Goal: Task Accomplishment & Management: Manage account settings

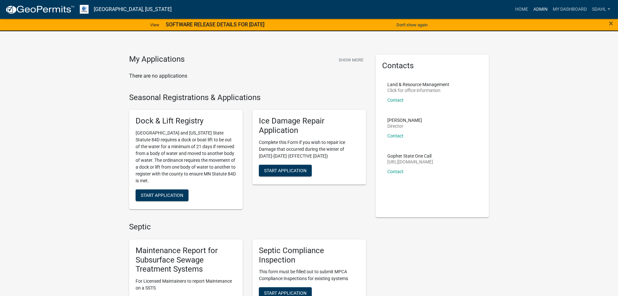
click at [541, 7] on link "Admin" at bounding box center [540, 9] width 19 height 12
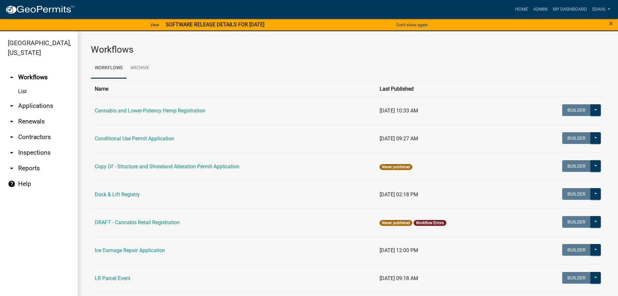
click at [42, 108] on link "arrow_drop_down Applications" at bounding box center [39, 106] width 78 height 16
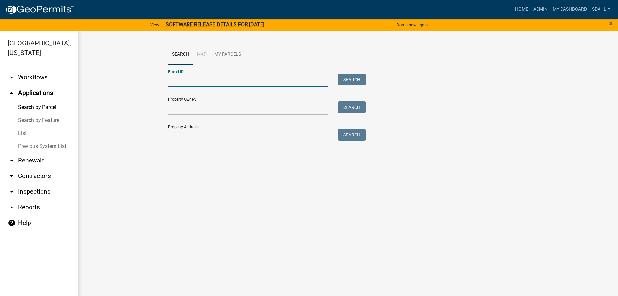
click at [180, 82] on input "Parcel ID:" at bounding box center [248, 80] width 161 height 13
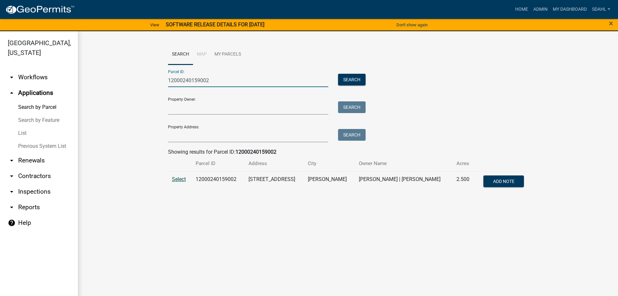
type input "12000240159002"
click at [180, 181] on span "Select" at bounding box center [179, 179] width 14 height 6
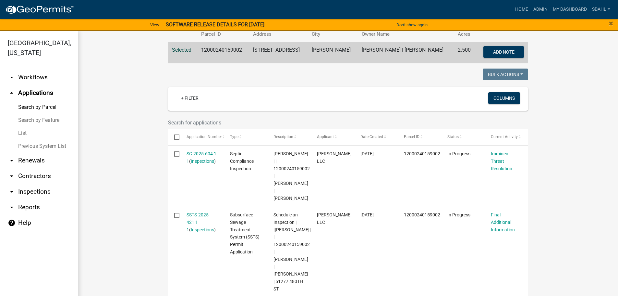
scroll to position [130, 0]
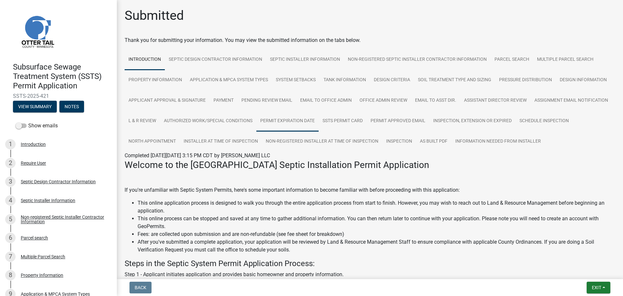
click at [319, 120] on link "Permit Expiration Date" at bounding box center [287, 121] width 62 height 21
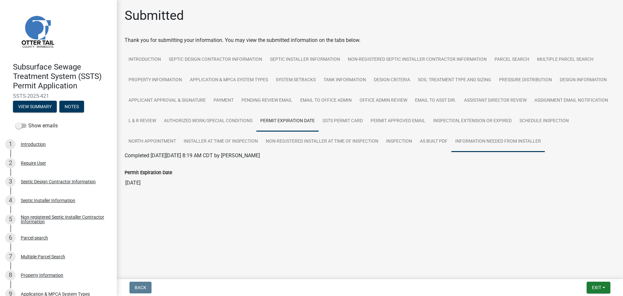
click at [497, 141] on link "Information Needed from Installer" at bounding box center [497, 141] width 93 height 21
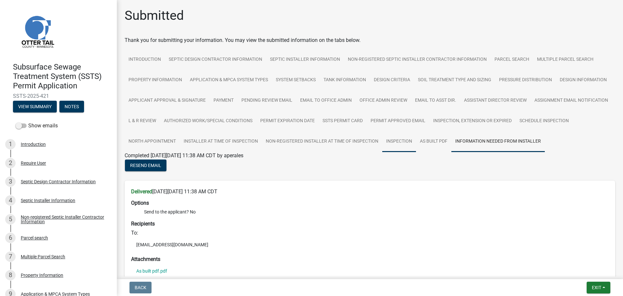
click at [416, 142] on link "Inspection" at bounding box center [399, 141] width 34 height 21
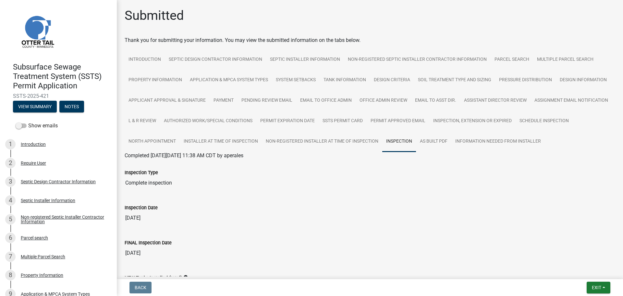
click at [422, 21] on div "Submitted" at bounding box center [370, 18] width 491 height 21
click at [198, 17] on div "Submitted" at bounding box center [370, 18] width 491 height 21
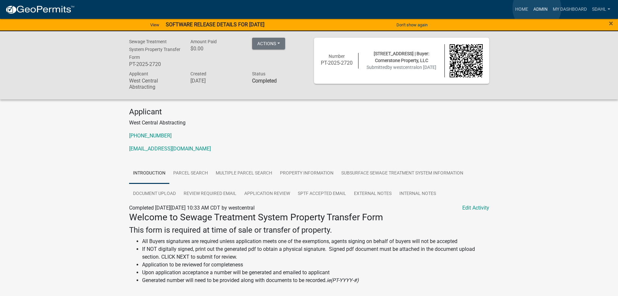
click at [537, 8] on link "Admin" at bounding box center [540, 9] width 19 height 12
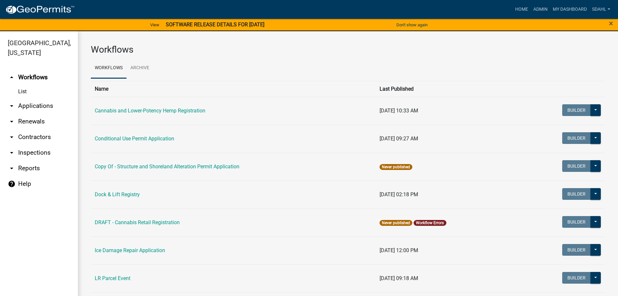
click at [49, 105] on link "arrow_drop_down Applications" at bounding box center [39, 106] width 78 height 16
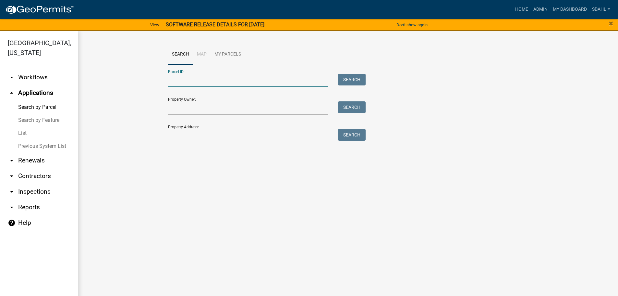
click at [200, 81] on input "Parcel ID:" at bounding box center [248, 80] width 161 height 13
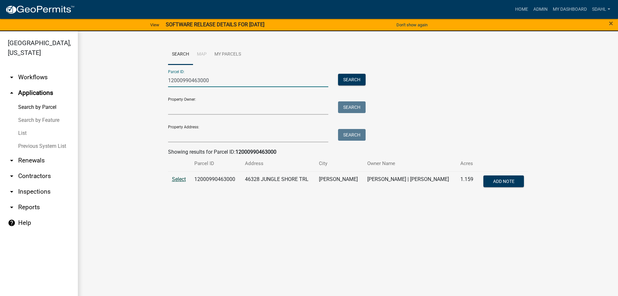
type input "12000990463000"
click at [178, 179] on span "Select" at bounding box center [179, 179] width 14 height 6
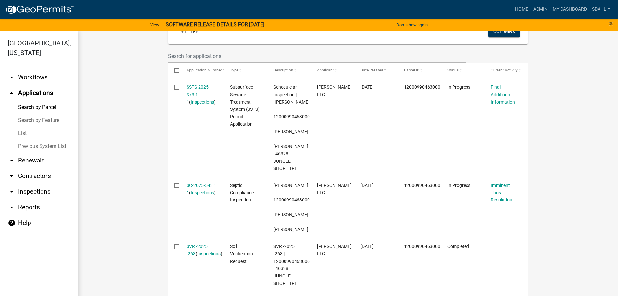
scroll to position [195, 0]
click at [144, 191] on wm-workflow-application-search-view "Search Map My Parcels Parcel ID: 12000990463000 Search Property Owner: Search P…" at bounding box center [348, 139] width 514 height 581
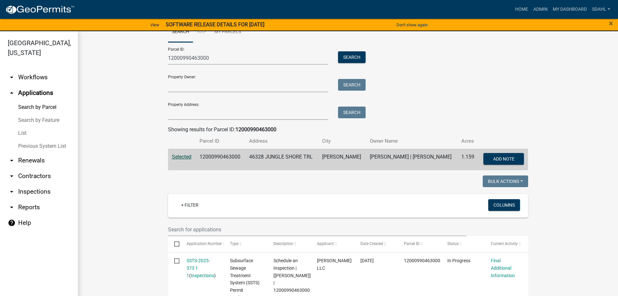
scroll to position [0, 0]
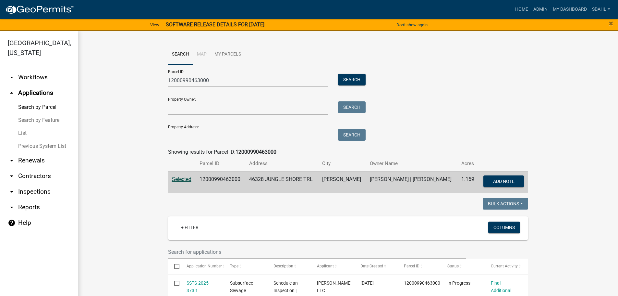
click at [507, 92] on div "Parcel ID: 12000990463000 Search Property Owner: Search Property Address: Search" at bounding box center [348, 104] width 360 height 78
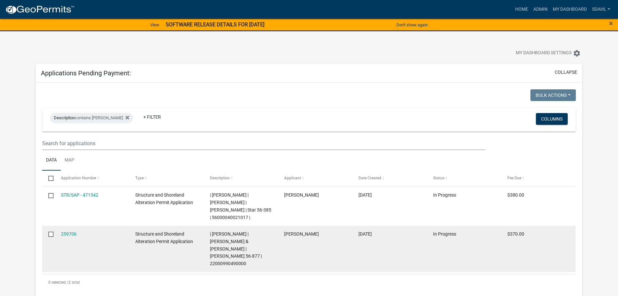
scroll to position [162, 0]
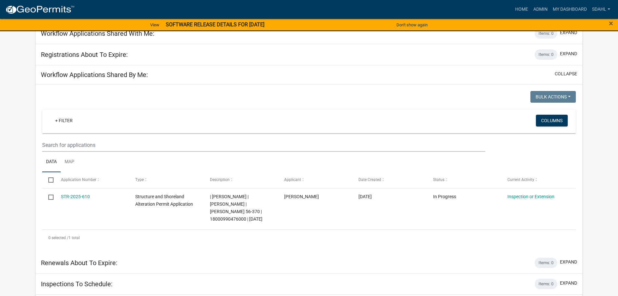
scroll to position [714, 0]
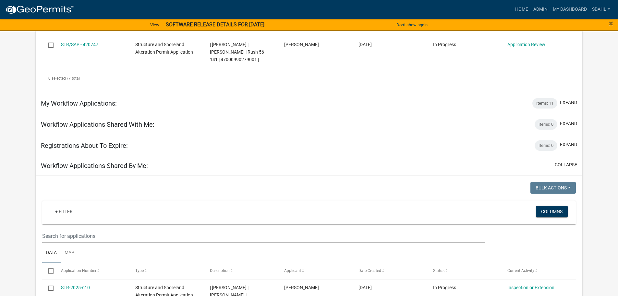
click at [564, 161] on button "collapse" at bounding box center [566, 164] width 22 height 7
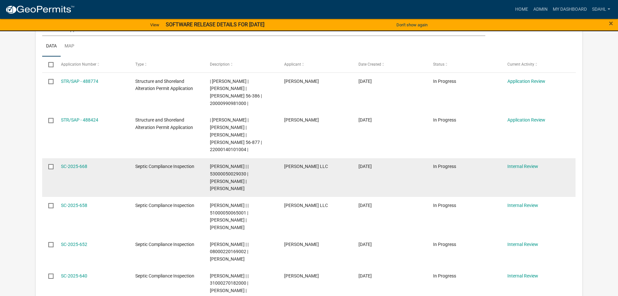
scroll to position [332, 0]
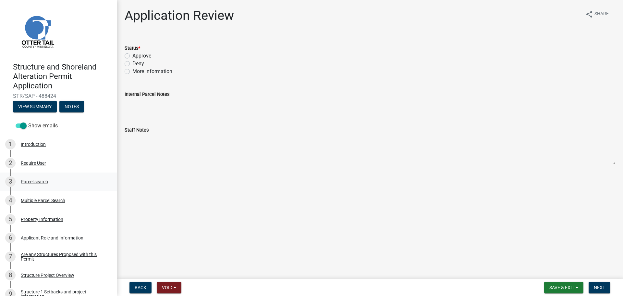
click at [24, 183] on div "Parcel search" at bounding box center [34, 181] width 27 height 5
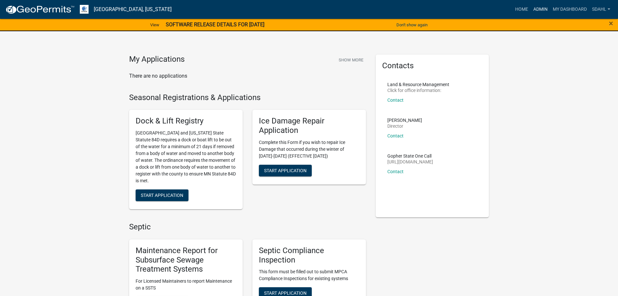
click at [542, 10] on link "Admin" at bounding box center [540, 9] width 19 height 12
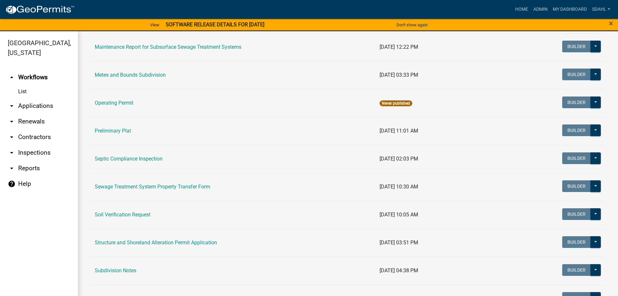
scroll to position [260, 0]
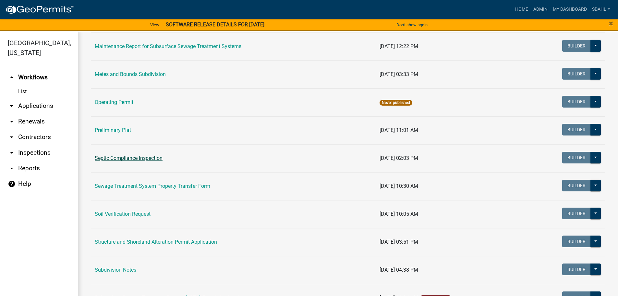
click at [146, 158] on link "Septic Compliance Inspection" at bounding box center [129, 158] width 68 height 6
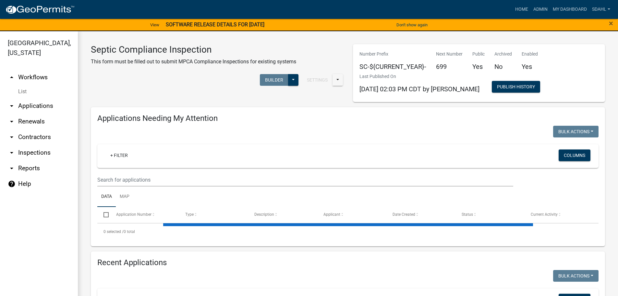
select select "1: 25"
select select "3: 100"
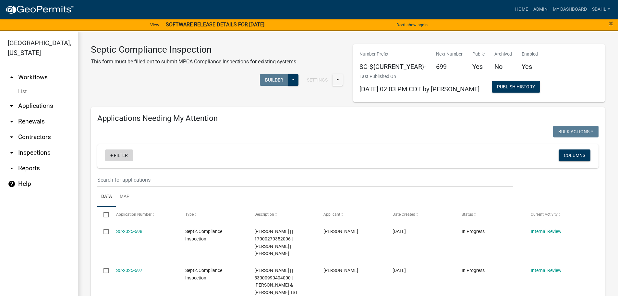
click at [112, 155] on link "+ Filter" at bounding box center [119, 155] width 28 height 12
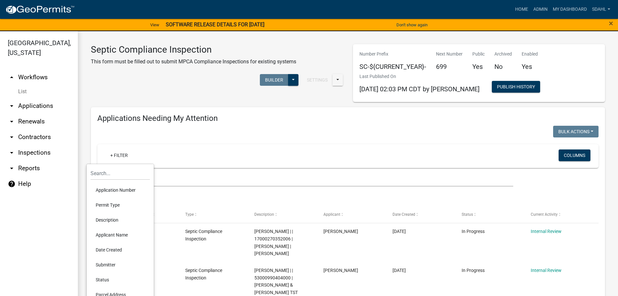
click at [156, 144] on div "+ Filter Columns" at bounding box center [348, 156] width 496 height 24
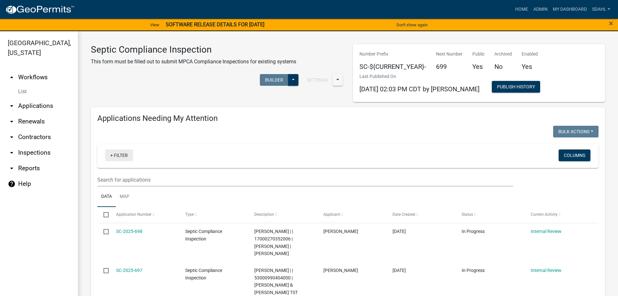
click at [126, 156] on link "+ Filter" at bounding box center [119, 155] width 28 height 12
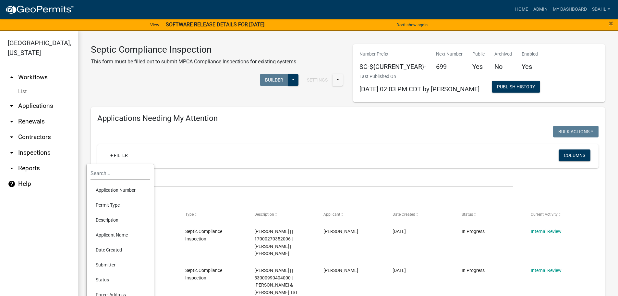
click at [120, 219] on li "Description" at bounding box center [120, 219] width 59 height 15
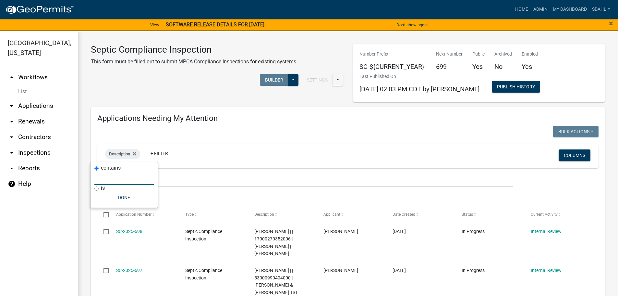
click at [129, 180] on input "text" at bounding box center [123, 177] width 59 height 13
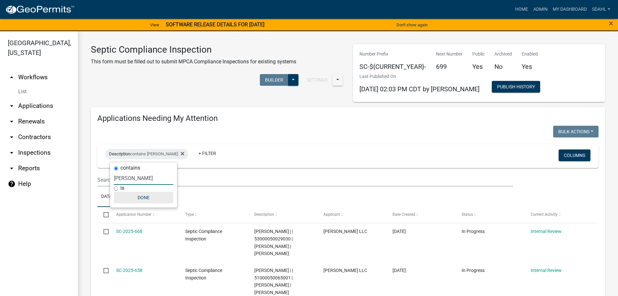
type input "Sheila Dahl"
click at [142, 196] on button "Done" at bounding box center [143, 197] width 59 height 12
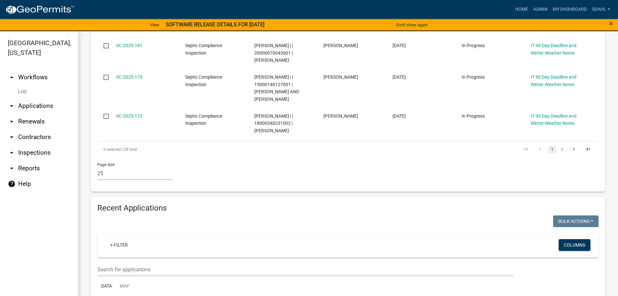
scroll to position [1006, 0]
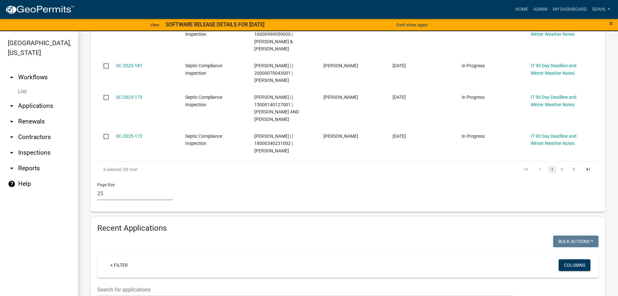
click at [104, 187] on select "10 25 50 100" at bounding box center [135, 193] width 76 height 13
select select "2: 50"
click at [97, 187] on select "10 25 50 100" at bounding box center [135, 193] width 76 height 13
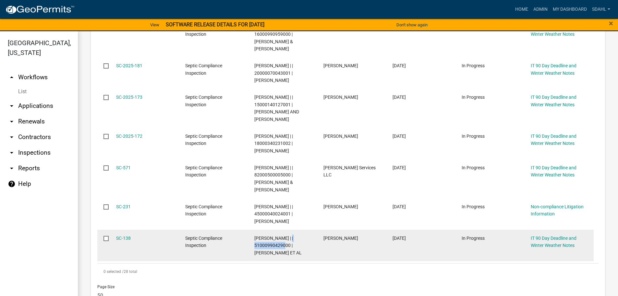
drag, startPoint x: 289, startPoint y: 214, endPoint x: 254, endPoint y: 216, distance: 35.4
click at [254, 235] on span "Sheila Dahl | | 51000990429000 | TAYLOR ZIEMANN ET AL" at bounding box center [277, 245] width 47 height 20
copy span "51000990429000"
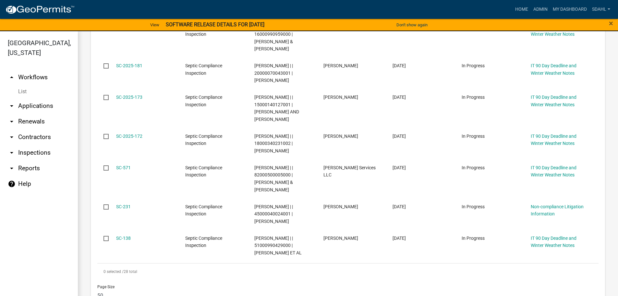
click at [309, 279] on div "Page Size 10 25 50 100" at bounding box center [347, 293] width 511 height 28
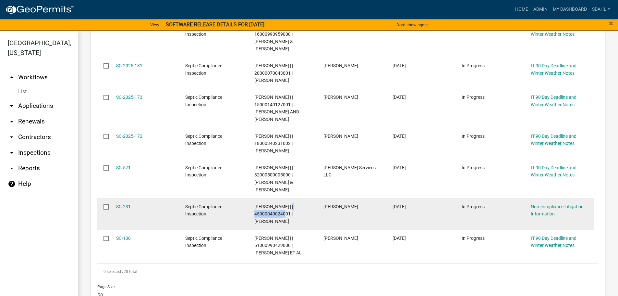
drag, startPoint x: 290, startPoint y: 183, endPoint x: 255, endPoint y: 185, distance: 34.5
click at [255, 204] on span "Sheila Dahl | | 45000040024001 | DEANNA PFEIFER" at bounding box center [273, 214] width 39 height 20
copy span "45000040024001"
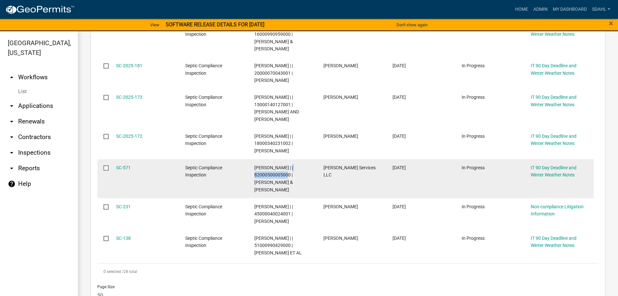
drag, startPoint x: 291, startPoint y: 144, endPoint x: 255, endPoint y: 149, distance: 36.7
click at [255, 164] on div "[PERSON_NAME] | | 82000500005000 | [PERSON_NAME] & [PERSON_NAME]" at bounding box center [282, 179] width 57 height 30
copy span "82000500005000"
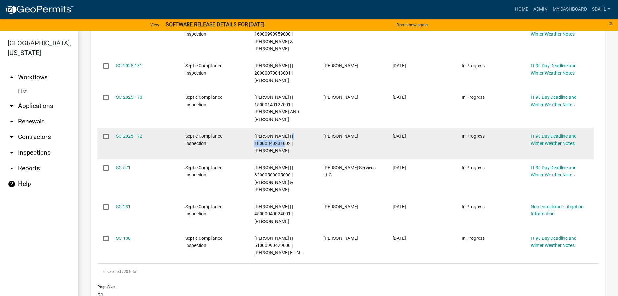
drag, startPoint x: 290, startPoint y: 111, endPoint x: 251, endPoint y: 112, distance: 39.0
click at [251, 128] on datatable-body-cell "[PERSON_NAME] | | 18000340231002 | [PERSON_NAME]" at bounding box center [282, 143] width 69 height 31
copy span "18000340231002"
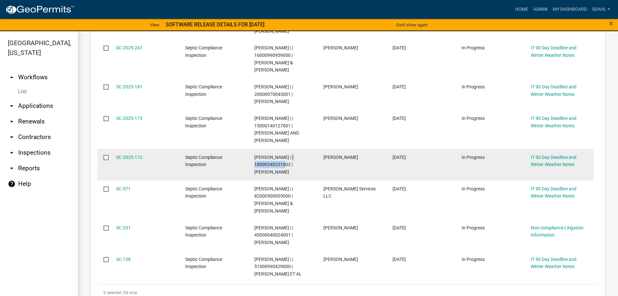
scroll to position [974, 0]
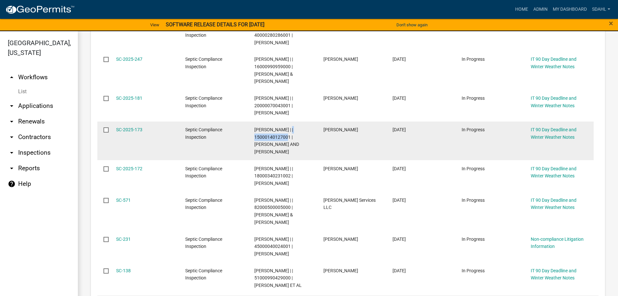
drag, startPoint x: 292, startPoint y: 106, endPoint x: 252, endPoint y: 109, distance: 40.4
click at [252, 121] on datatable-body-cell "[PERSON_NAME] | | 15000140127001 | [PERSON_NAME] AND [PERSON_NAME]" at bounding box center [282, 140] width 69 height 39
copy span "15000140127001"
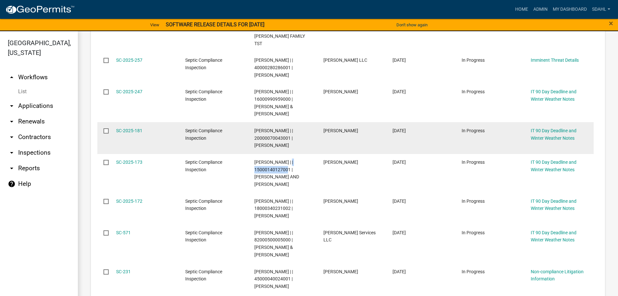
scroll to position [909, 0]
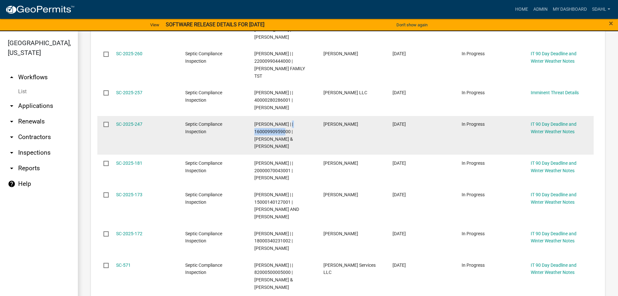
drag, startPoint x: 289, startPoint y: 101, endPoint x: 254, endPoint y: 104, distance: 35.5
click at [254, 121] on span "[PERSON_NAME] | | 16000990959000 | [PERSON_NAME] & [PERSON_NAME]" at bounding box center [273, 134] width 39 height 27
copy span "16000990959000"
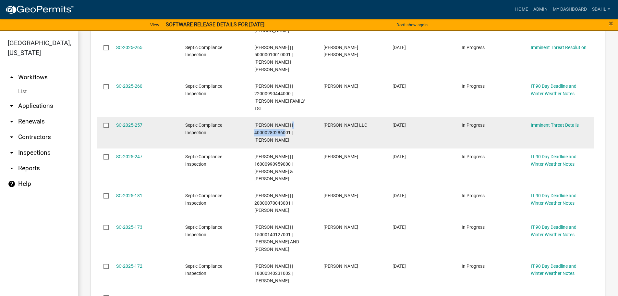
drag, startPoint x: 290, startPoint y: 102, endPoint x: 254, endPoint y: 100, distance: 36.1
click at [254, 117] on datatable-body-cell "Sheila Dahl | | 40000280286001 | TODD FORMAN" at bounding box center [282, 132] width 69 height 31
copy span "40000280286001"
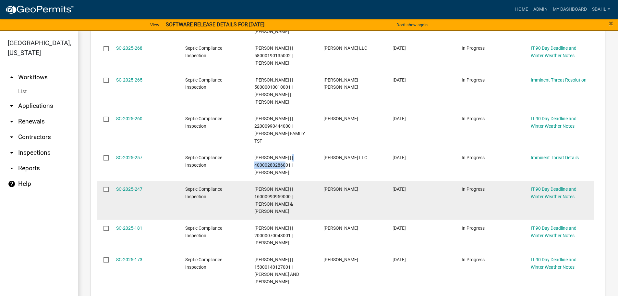
scroll to position [811, 0]
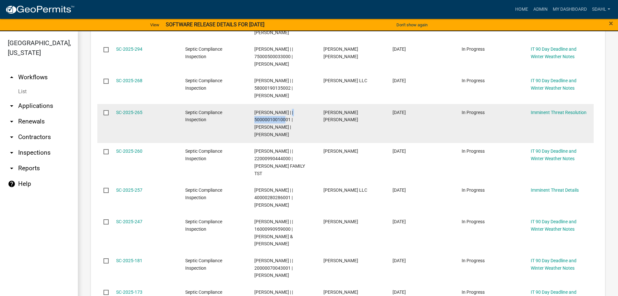
drag, startPoint x: 289, startPoint y: 96, endPoint x: 255, endPoint y: 100, distance: 34.7
click at [255, 109] on div "[PERSON_NAME] | | 50000010010001 | [PERSON_NAME] | [PERSON_NAME]" at bounding box center [282, 124] width 57 height 30
copy span "50000010010001"
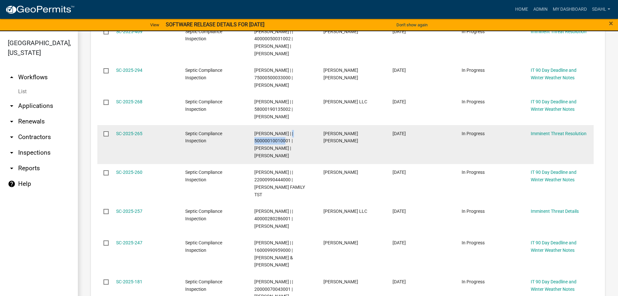
scroll to position [779, 0]
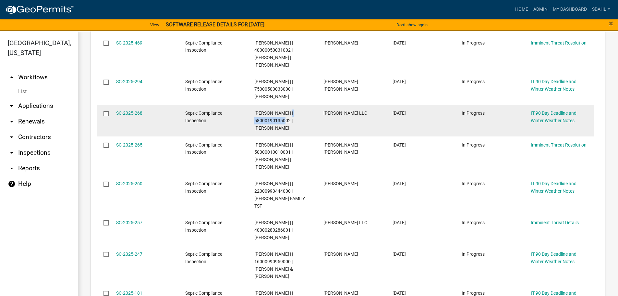
drag, startPoint x: 290, startPoint y: 97, endPoint x: 252, endPoint y: 98, distance: 38.0
click at [252, 105] on datatable-body-cell "Sheila Dahl | | 58000190135002 | MARCUS MEDER" at bounding box center [282, 120] width 69 height 31
copy span "58000190135002"
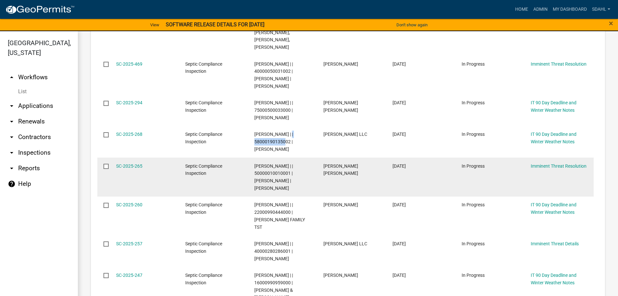
scroll to position [746, 0]
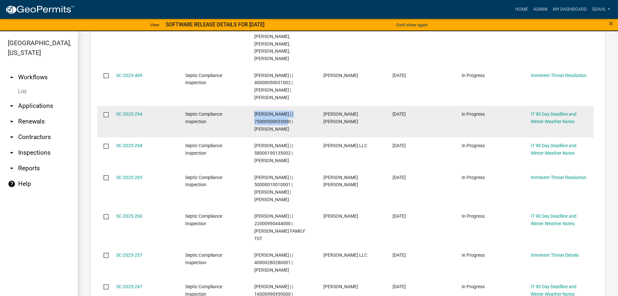
drag, startPoint x: 291, startPoint y: 98, endPoint x: 247, endPoint y: 103, distance: 44.4
click at [247, 106] on div "SC-2025-294 Septic Compliance Inspection Sheila Dahl | | 75000500033000 | TIMOT…" at bounding box center [345, 121] width 496 height 31
click at [279, 111] on span "Sheila Dahl | | 75000500033000 | TIMOTHY A. DOYLE JR." at bounding box center [273, 121] width 39 height 20
drag, startPoint x: 289, startPoint y: 100, endPoint x: 255, endPoint y: 101, distance: 34.1
click at [255, 111] on span "Sheila Dahl | | 75000500033000 | TIMOTHY A. DOYLE JR." at bounding box center [273, 121] width 39 height 20
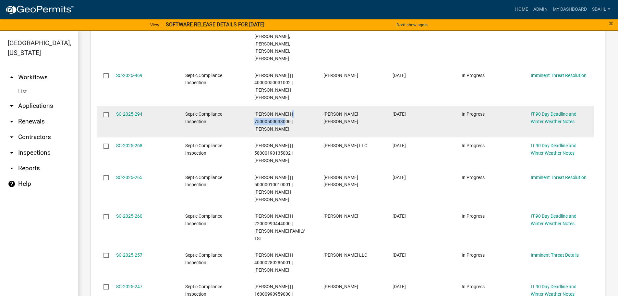
copy span "75000500033000"
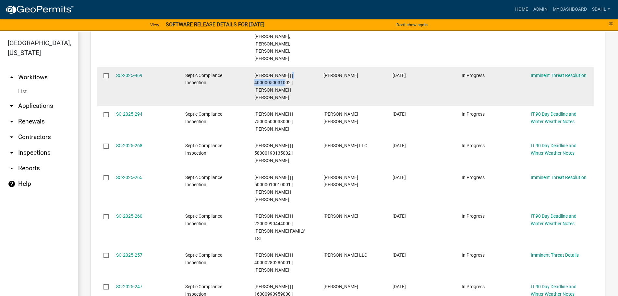
drag, startPoint x: 290, startPoint y: 59, endPoint x: 250, endPoint y: 62, distance: 39.7
click at [250, 67] on datatable-body-cell "Sheila Dahl | | 40000050031002 | MAYNARD E FALK | SYLVIA FALK" at bounding box center [282, 86] width 69 height 39
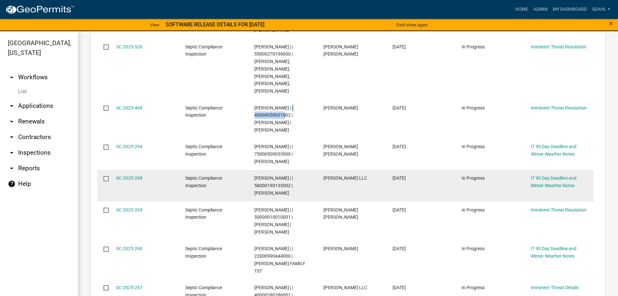
scroll to position [681, 0]
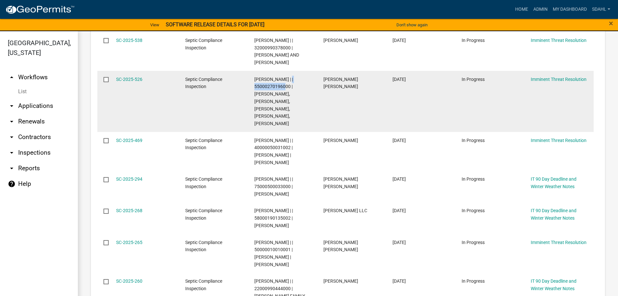
drag, startPoint x: 290, startPoint y: 71, endPoint x: 253, endPoint y: 73, distance: 36.4
click at [253, 73] on datatable-body-cell "Sheila Dahl | | 55000270196000 | JEAN E VARHOLDT, ELLEN A KANEEN, RONALD J HANS…" at bounding box center [282, 101] width 69 height 61
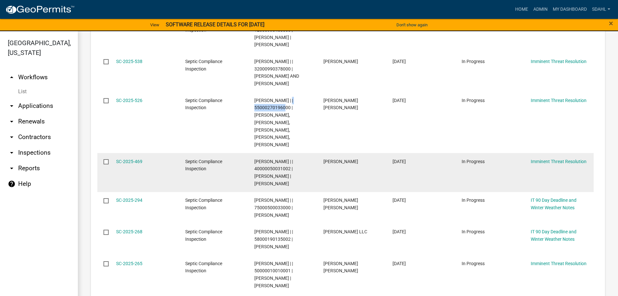
scroll to position [649, 0]
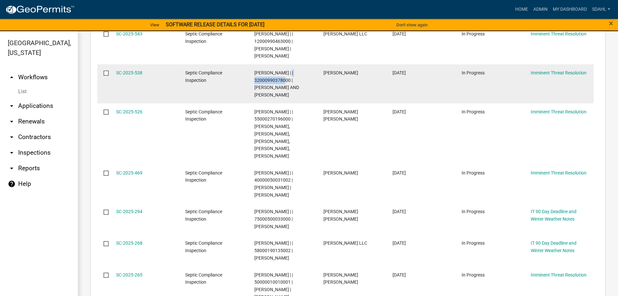
drag, startPoint x: 290, startPoint y: 74, endPoint x: 254, endPoint y: 73, distance: 36.0
click at [254, 73] on span "Sheila Dahl | | 32000990378000 | KEVIN AND LAUREN DROTTS" at bounding box center [276, 83] width 45 height 27
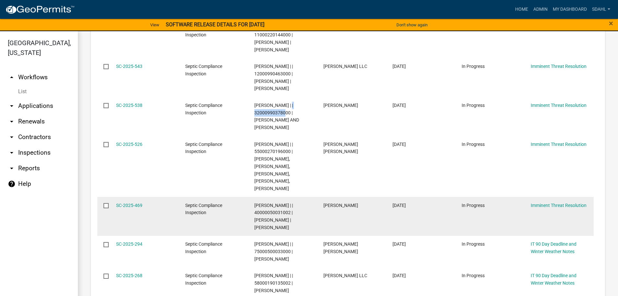
scroll to position [584, 0]
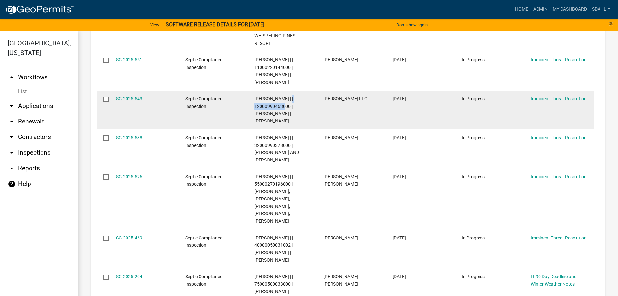
drag, startPoint x: 290, startPoint y: 98, endPoint x: 250, endPoint y: 97, distance: 40.3
click at [250, 97] on datatable-body-cell "[PERSON_NAME] | | 12000990463000 | [PERSON_NAME] | [PERSON_NAME]" at bounding box center [282, 110] width 69 height 39
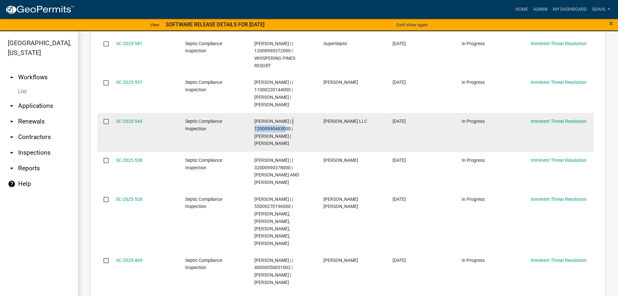
scroll to position [552, 0]
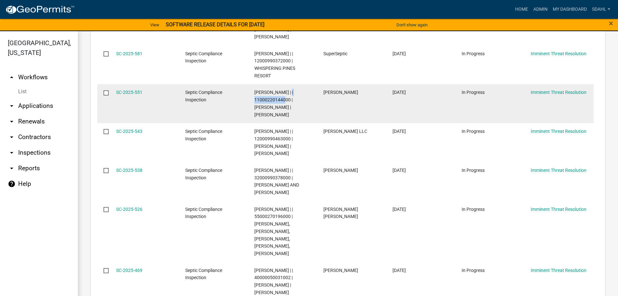
drag, startPoint x: 290, startPoint y: 92, endPoint x: 255, endPoint y: 90, distance: 34.8
click at [255, 90] on span "Sheila Dahl | | 11000220144000 | GREGORY T MALONE | MARY K MALONE" at bounding box center [273, 103] width 39 height 27
drag, startPoint x: 258, startPoint y: 89, endPoint x: 315, endPoint y: 82, distance: 58.1
click at [315, 84] on datatable-body-cell "Sheila Dahl | | 11000220144000 | GREGORY T MALONE | MARY K MALONE" at bounding box center [282, 103] width 69 height 39
drag, startPoint x: 290, startPoint y: 92, endPoint x: 254, endPoint y: 94, distance: 36.1
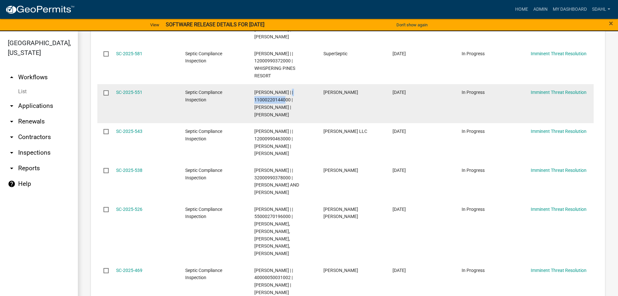
click at [254, 94] on span "Sheila Dahl | | 11000220144000 | GREGORY T MALONE | MARY K MALONE" at bounding box center [273, 103] width 39 height 27
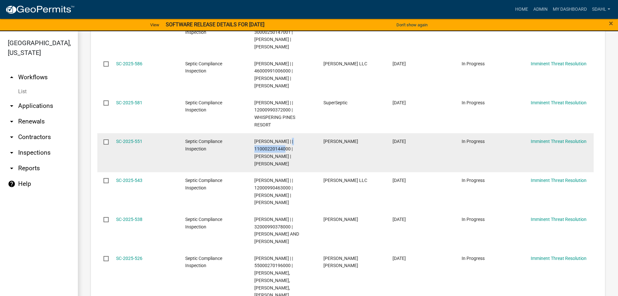
scroll to position [487, 0]
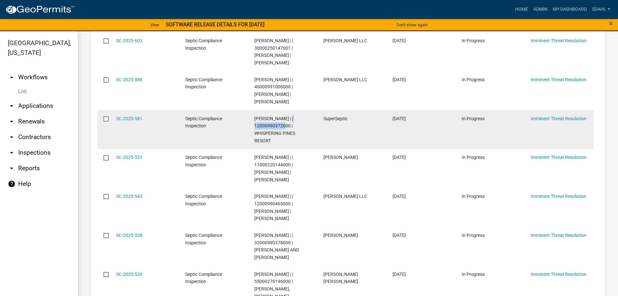
drag, startPoint x: 290, startPoint y: 119, endPoint x: 255, endPoint y: 120, distance: 35.7
click at [255, 120] on span "Sheila Dahl | | 12000990372000 | WHISPERING PINES RESORT" at bounding box center [274, 129] width 41 height 27
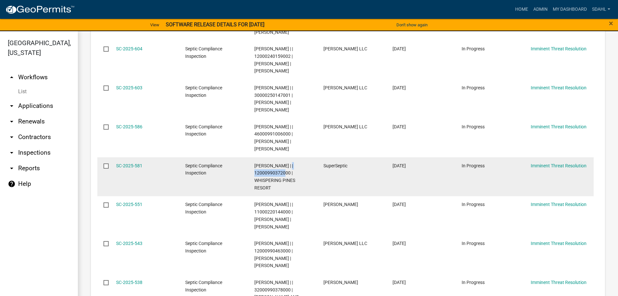
scroll to position [422, 0]
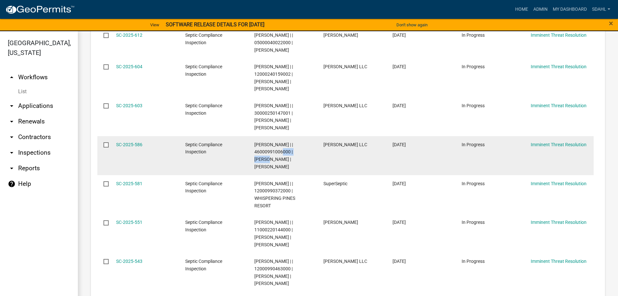
drag, startPoint x: 288, startPoint y: 145, endPoint x: 261, endPoint y: 149, distance: 28.2
click at [261, 149] on span "Sheila Dahl | | 46000991006000 | ALEC SPILLUM | RACHEL R SPILLUM" at bounding box center [273, 155] width 39 height 27
click at [265, 142] on span "Sheila Dahl | | 46000991006000 | ALEC SPILLUM | RACHEL R SPILLUM" at bounding box center [273, 155] width 39 height 27
drag, startPoint x: 253, startPoint y: 143, endPoint x: 289, endPoint y: 144, distance: 36.0
click at [289, 144] on datatable-body-cell "Sheila Dahl | | 46000991006000 | ALEC SPILLUM | RACHEL R SPILLUM" at bounding box center [282, 155] width 69 height 39
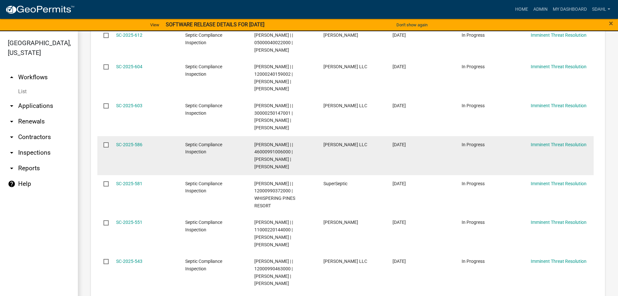
click at [319, 142] on datatable-body-cell "[PERSON_NAME] LLC" at bounding box center [351, 155] width 69 height 39
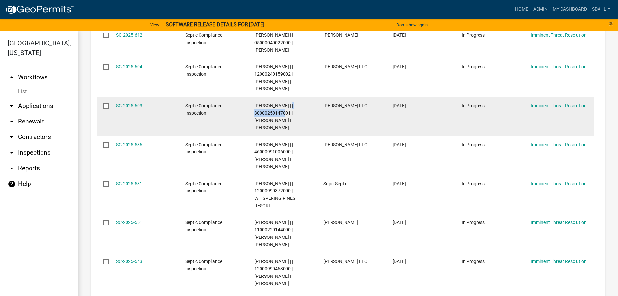
drag, startPoint x: 290, startPoint y: 114, endPoint x: 255, endPoint y: 116, distance: 35.1
click at [255, 116] on div "Sheila Dahl | | 30000250147001 | DAVID M SWYTER | ERIN SWYTER" at bounding box center [282, 117] width 57 height 30
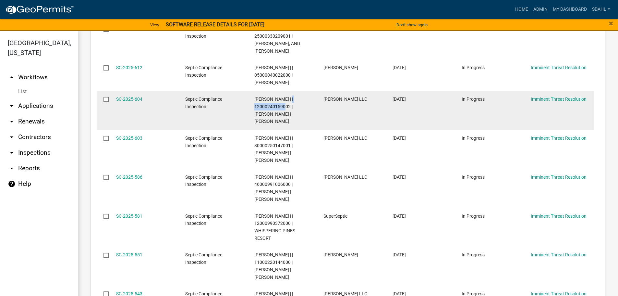
drag, startPoint x: 289, startPoint y: 105, endPoint x: 254, endPoint y: 107, distance: 34.7
click at [254, 107] on span "Sheila Dahl | | 12000240159002 | KYLE WIENTJES | SAMANTHA WIENTJES" at bounding box center [273, 109] width 39 height 27
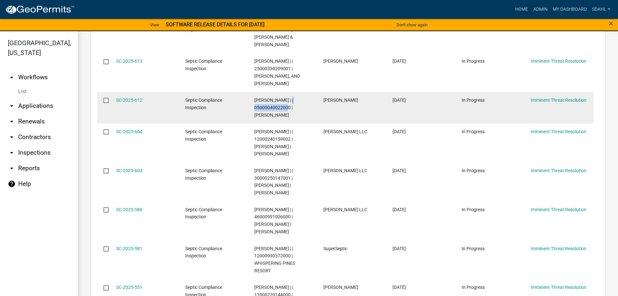
drag, startPoint x: 291, startPoint y: 107, endPoint x: 255, endPoint y: 109, distance: 36.1
click at [255, 109] on span "Sheila Dahl | | 05000040022000 | TRACY FILIPI" at bounding box center [273, 107] width 39 height 20
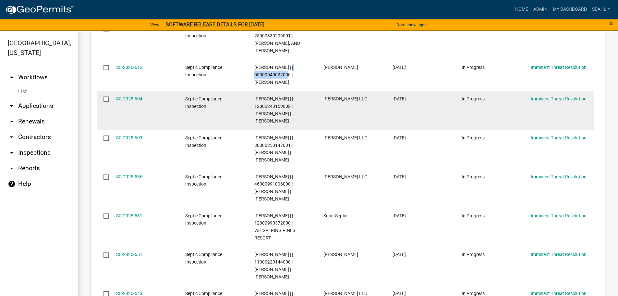
scroll to position [422, 0]
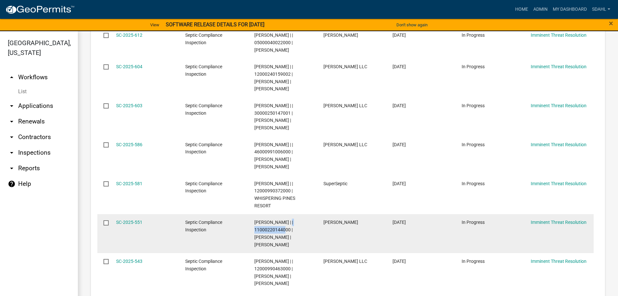
drag, startPoint x: 285, startPoint y: 222, endPoint x: 250, endPoint y: 225, distance: 35.2
click at [250, 225] on datatable-body-cell "Sheila Dahl | | 11000220144000 | GREGORY T MALONE | MARY K MALONE" at bounding box center [282, 233] width 69 height 39
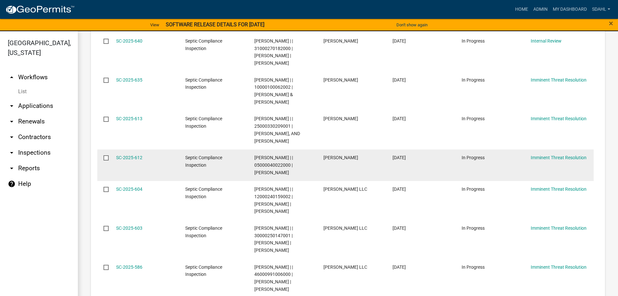
scroll to position [292, 0]
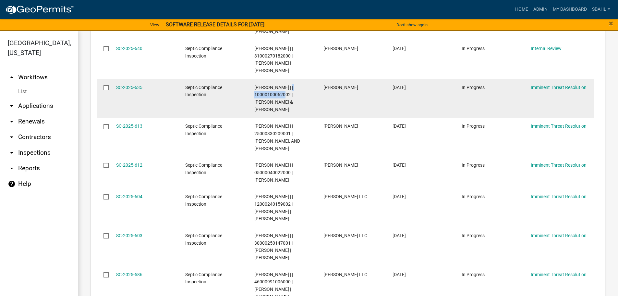
drag, startPoint x: 289, startPoint y: 95, endPoint x: 252, endPoint y: 97, distance: 37.7
click at [252, 97] on datatable-body-cell "Sheila Dahl | | 10000100062002 | WILLIAM RUHLAND & MARY ANN RUHLAND" at bounding box center [282, 98] width 69 height 39
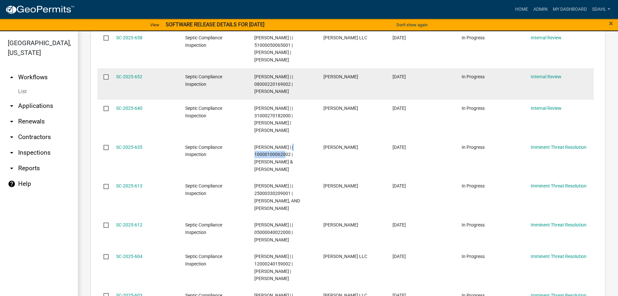
scroll to position [227, 0]
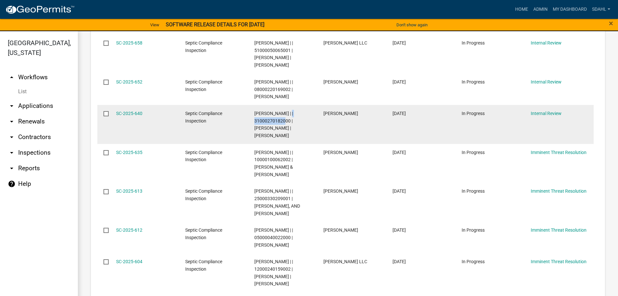
drag, startPoint x: 290, startPoint y: 118, endPoint x: 254, endPoint y: 123, distance: 36.4
click at [254, 123] on div "Sheila Dahl | | 31000270182000 | CHARLES FREDERICK | PATRICIA FREDERICK" at bounding box center [282, 125] width 57 height 30
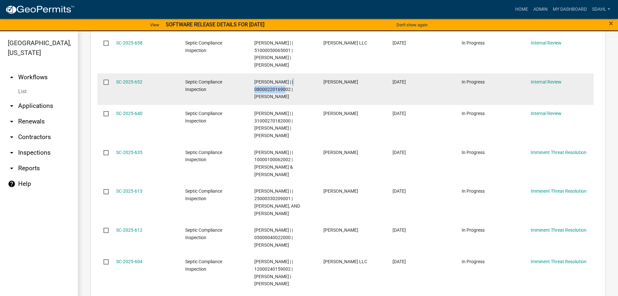
drag, startPoint x: 290, startPoint y: 90, endPoint x: 255, endPoint y: 89, distance: 34.7
click at [255, 89] on span "Sheila Dahl | | 08000220169002 | BRUCE R HANSON" at bounding box center [273, 89] width 39 height 20
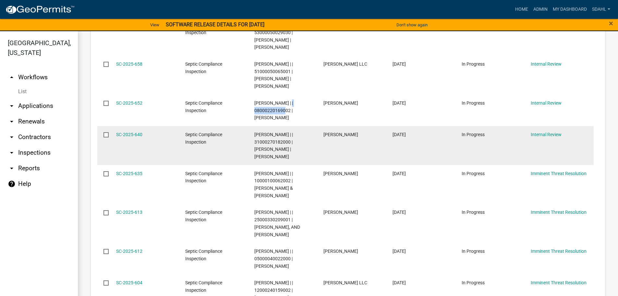
scroll to position [195, 0]
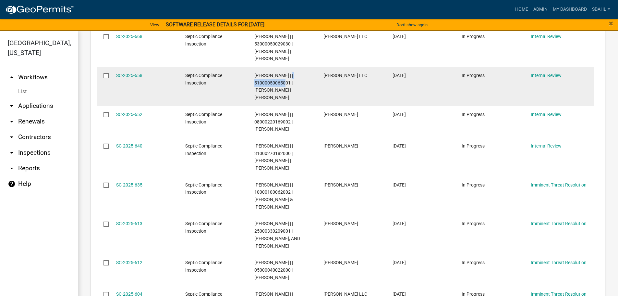
drag, startPoint x: 289, startPoint y: 82, endPoint x: 251, endPoint y: 85, distance: 39.1
click at [251, 85] on datatable-body-cell "Sheila Dahl | | 51000050065001 | MATTHEW A KAISER | ABBE S KAISER" at bounding box center [282, 86] width 69 height 39
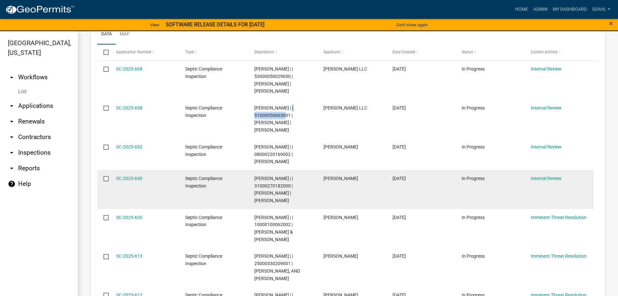
scroll to position [130, 0]
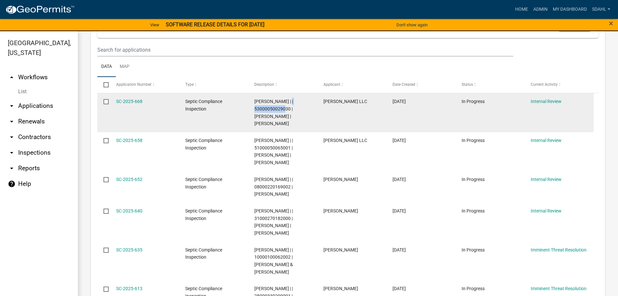
drag, startPoint x: 290, startPoint y: 108, endPoint x: 252, endPoint y: 111, distance: 37.7
click at [252, 111] on datatable-body-cell "Sheila Dahl | | 53000050029030 | CURTIS M ADAMS | BREANNA M ADAMS" at bounding box center [282, 112] width 69 height 39
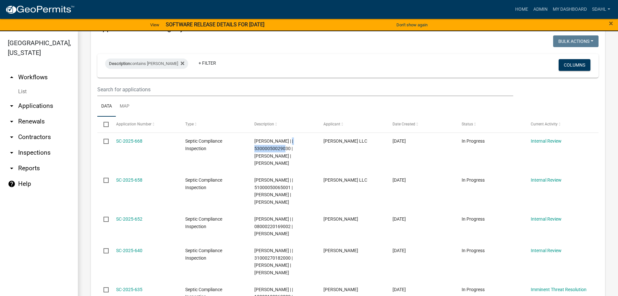
scroll to position [65, 0]
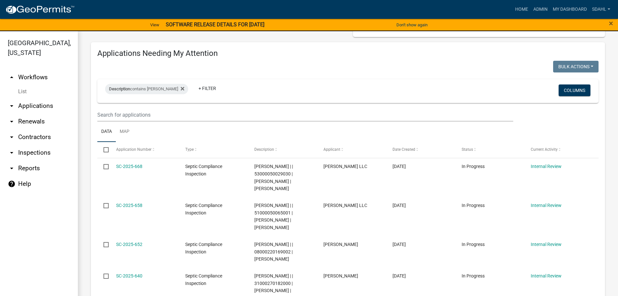
click at [224, 137] on ul "Data Map" at bounding box center [347, 131] width 501 height 20
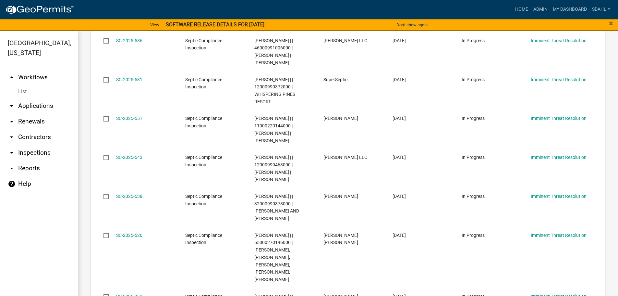
scroll to position [552, 0]
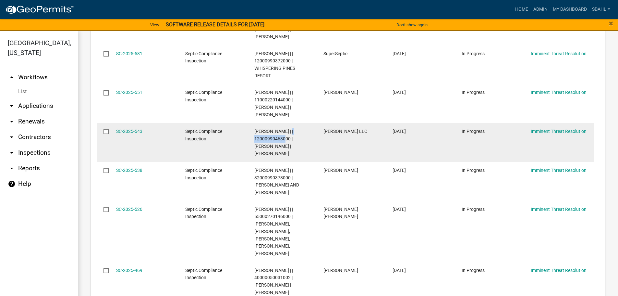
drag, startPoint x: 289, startPoint y: 130, endPoint x: 251, endPoint y: 132, distance: 38.0
click at [251, 132] on datatable-body-cell "[PERSON_NAME] | | 12000990463000 | [PERSON_NAME] | [PERSON_NAME]" at bounding box center [282, 142] width 69 height 39
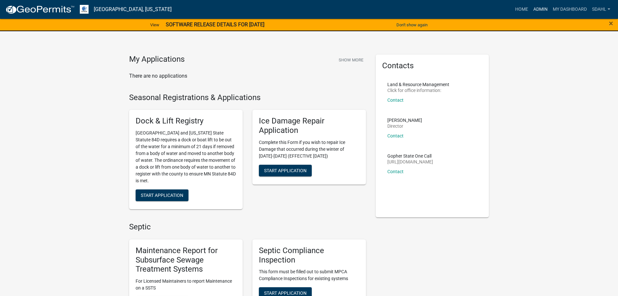
click at [544, 10] on link "Admin" at bounding box center [540, 9] width 19 height 12
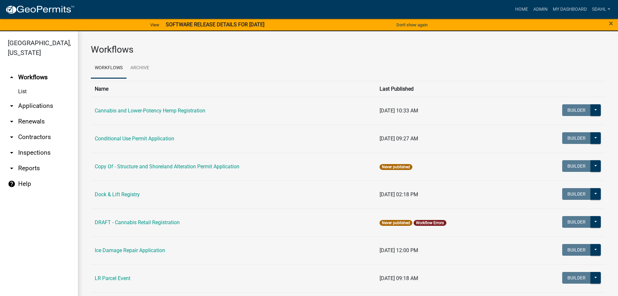
click at [32, 103] on link "arrow_drop_down Applications" at bounding box center [39, 106] width 78 height 16
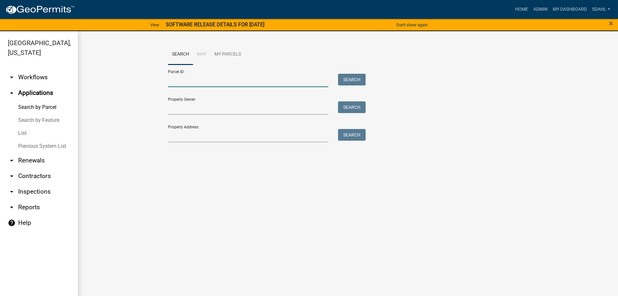
click at [222, 80] on input "Parcel ID:" at bounding box center [248, 80] width 161 height 13
paste input "51000990429000"
click at [346, 78] on button "Search" at bounding box center [352, 80] width 28 height 12
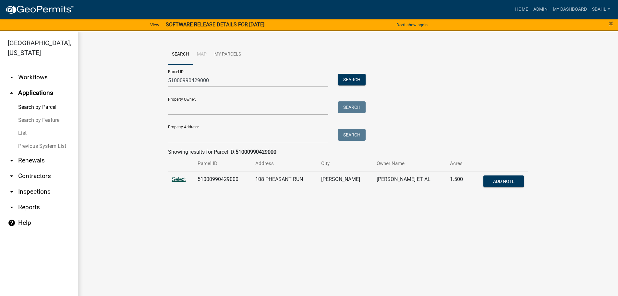
click at [184, 178] on span "Select" at bounding box center [179, 179] width 14 height 6
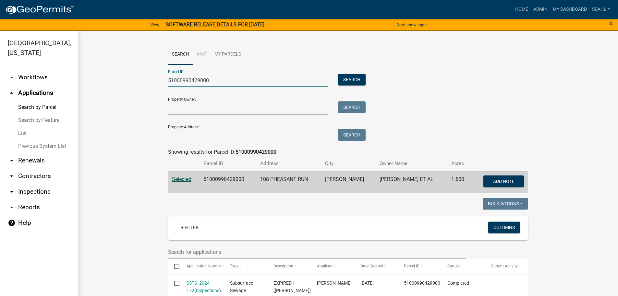
drag, startPoint x: 217, startPoint y: 81, endPoint x: 117, endPoint y: 88, distance: 99.5
paste input "45000040024001"
type input "45000040024001"
click at [348, 76] on button "Search" at bounding box center [352, 80] width 28 height 12
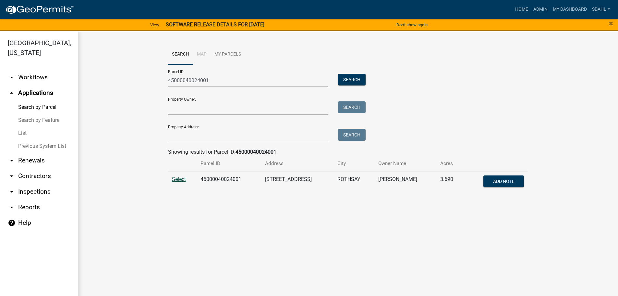
click at [178, 178] on span "Select" at bounding box center [179, 179] width 14 height 6
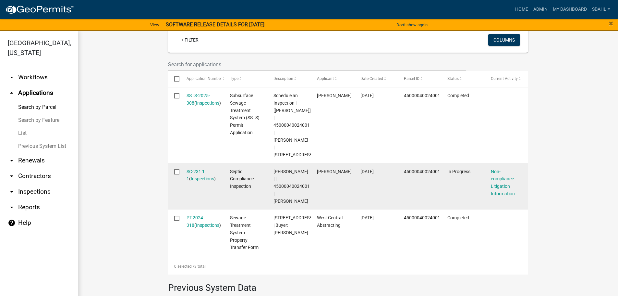
scroll to position [195, 0]
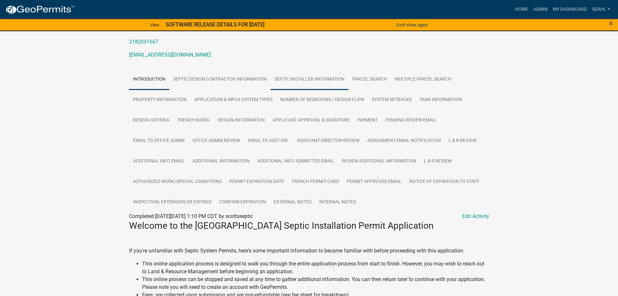
scroll to position [97, 0]
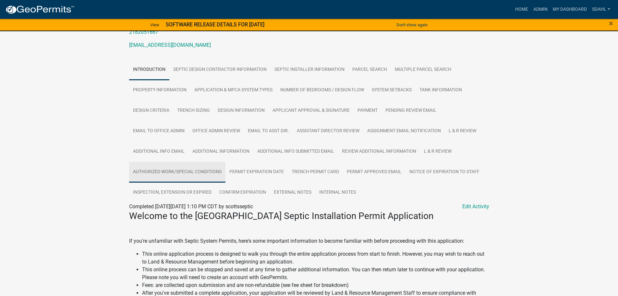
click at [193, 182] on link "Authorized Work/Special Conditions" at bounding box center [177, 172] width 96 height 21
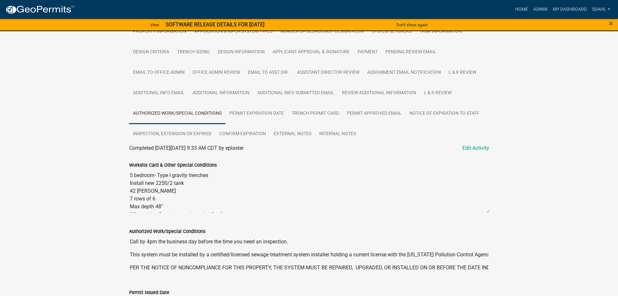
scroll to position [188, 0]
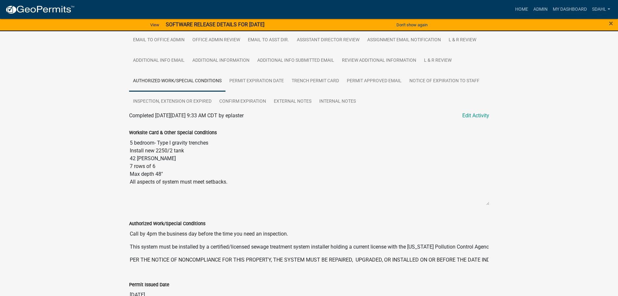
drag, startPoint x: 487, startPoint y: 187, endPoint x: 492, endPoint y: 212, distance: 25.4
click at [492, 210] on div "Worksite Card & Other Special Conditions 5 bedroom- Type I gravity trenches Ins…" at bounding box center [309, 164] width 370 height 91
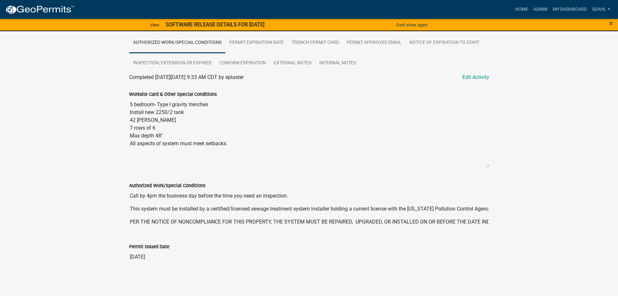
scroll to position [0, 0]
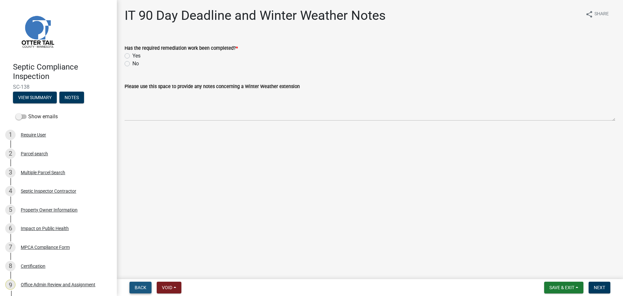
click at [140, 288] on span "Back" at bounding box center [141, 287] width 12 height 5
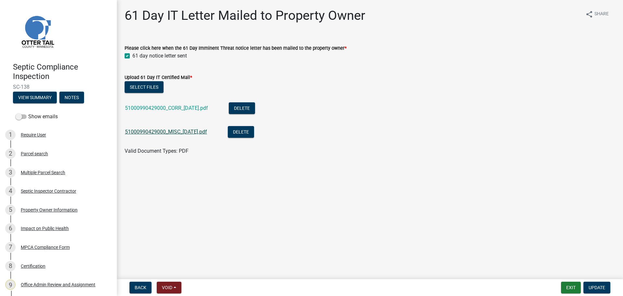
click at [190, 131] on link "51000990429000_MISC_2024-07-23.pdf" at bounding box center [166, 132] width 82 height 6
click at [139, 285] on span "Back" at bounding box center [141, 287] width 12 height 5
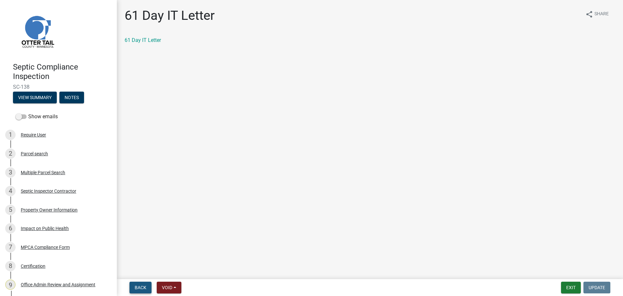
click at [143, 288] on span "Back" at bounding box center [141, 287] width 12 height 5
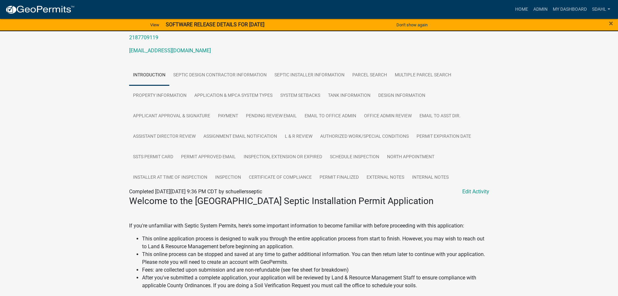
scroll to position [97, 0]
click at [217, 175] on link "Inspection" at bounding box center [228, 177] width 34 height 21
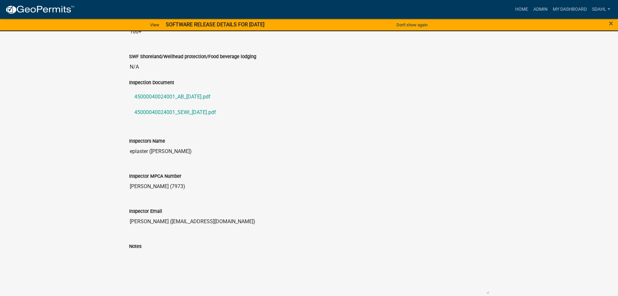
scroll to position [655, 0]
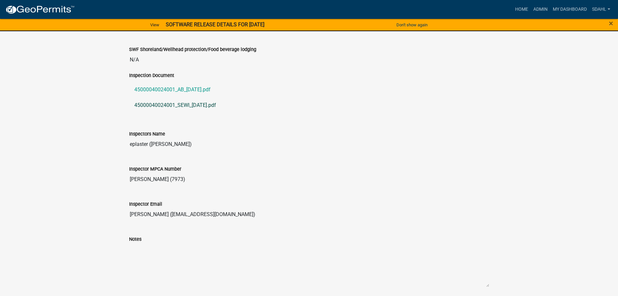
click at [197, 106] on link "45000040024001_SEWI_2025-08-26.pdf" at bounding box center [309, 105] width 360 height 16
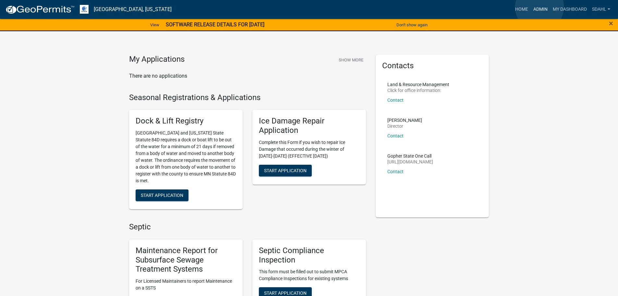
click at [540, 7] on link "Admin" at bounding box center [540, 9] width 19 height 12
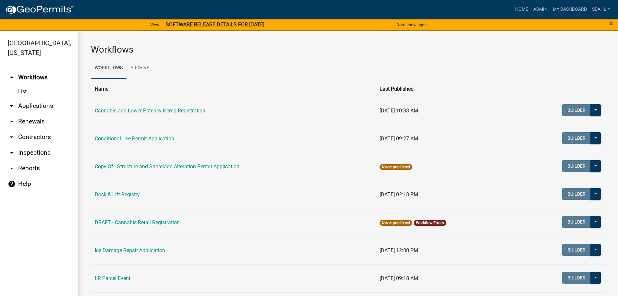
click at [51, 106] on link "arrow_drop_down Applications" at bounding box center [39, 106] width 78 height 16
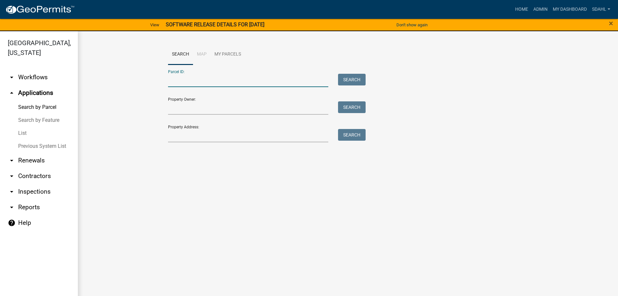
click at [219, 81] on input "Parcel ID:" at bounding box center [248, 80] width 161 height 13
paste input "82000500005000"
click at [347, 81] on button "Search" at bounding box center [352, 80] width 28 height 12
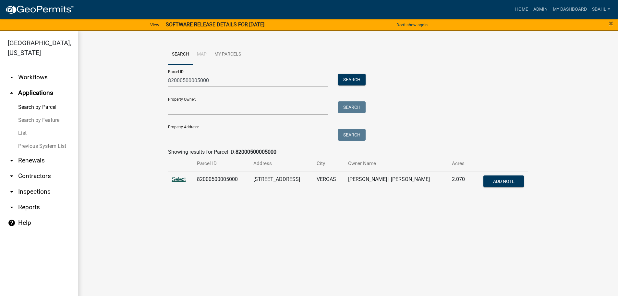
click at [181, 178] on span "Select" at bounding box center [179, 179] width 14 height 6
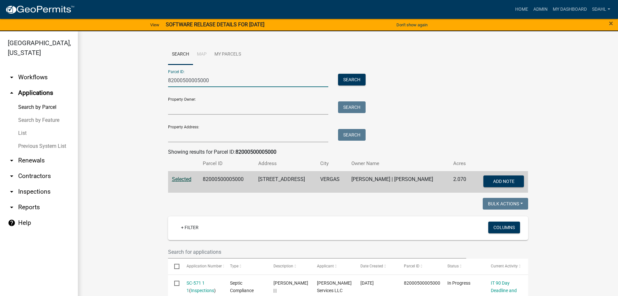
drag, startPoint x: 214, startPoint y: 80, endPoint x: 138, endPoint y: 82, distance: 75.7
click at [138, 82] on wm-workflow-application-search-view "Search Map My Parcels Parcel ID: 82000500005000 Search Property Owner: Search P…" at bounding box center [348, 281] width 514 height 475
paste input "18000340231002"
click at [362, 79] on button "Search" at bounding box center [352, 80] width 28 height 12
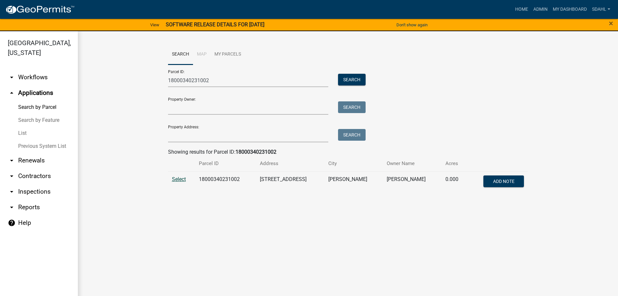
click at [185, 176] on span "Select" at bounding box center [179, 179] width 14 height 6
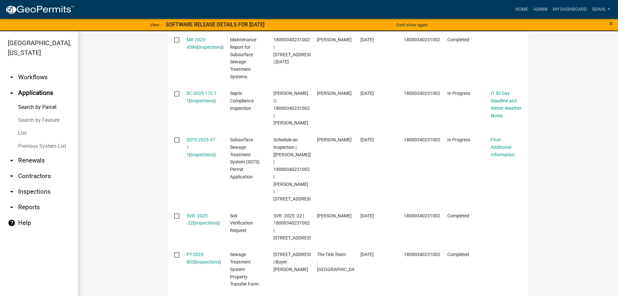
scroll to position [227, 0]
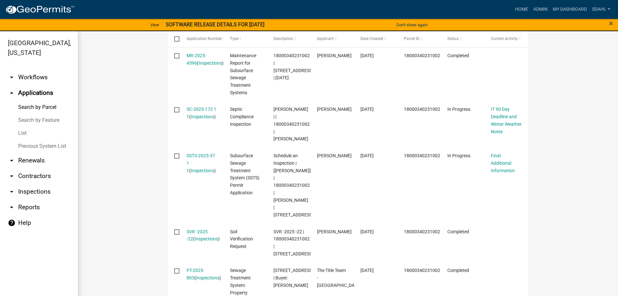
click at [592, 78] on wm-workflow-application-search-view "Search Map My Parcels Parcel ID: 18000340231002 Search Property Owner: Search P…" at bounding box center [348, 181] width 514 height 729
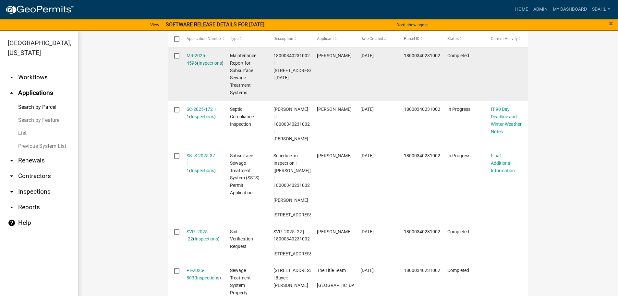
scroll to position [0, 0]
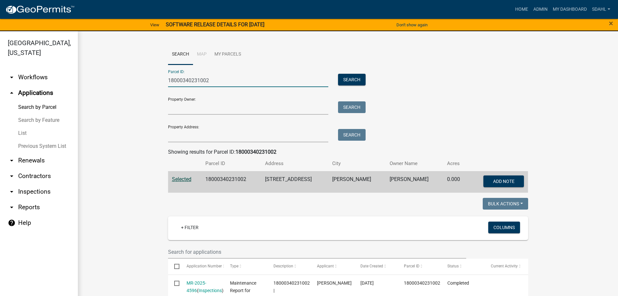
drag, startPoint x: 212, startPoint y: 79, endPoint x: 145, endPoint y: 88, distance: 67.7
paste input "5000140127001"
click at [352, 74] on button "Search" at bounding box center [352, 80] width 28 height 12
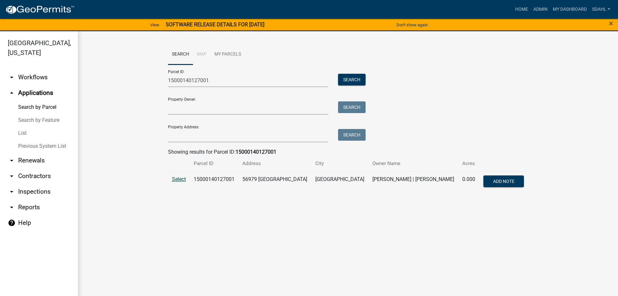
click at [178, 179] on span "Select" at bounding box center [179, 179] width 14 height 6
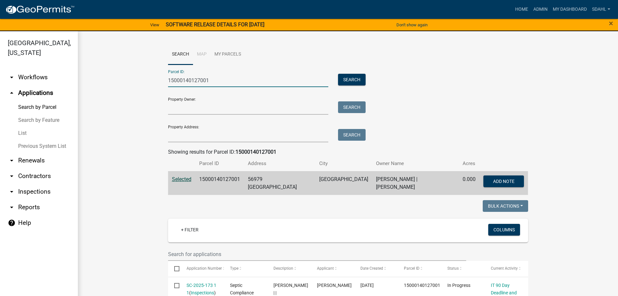
drag, startPoint x: 207, startPoint y: 79, endPoint x: 115, endPoint y: 82, distance: 92.2
paste input "6000990959000"
type input "16000990959000"
click at [350, 81] on button "Search" at bounding box center [352, 80] width 28 height 12
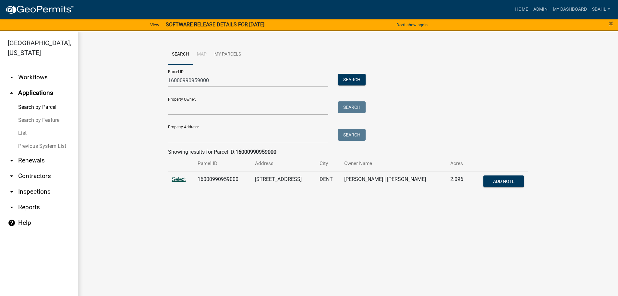
click at [180, 179] on span "Select" at bounding box center [179, 179] width 14 height 6
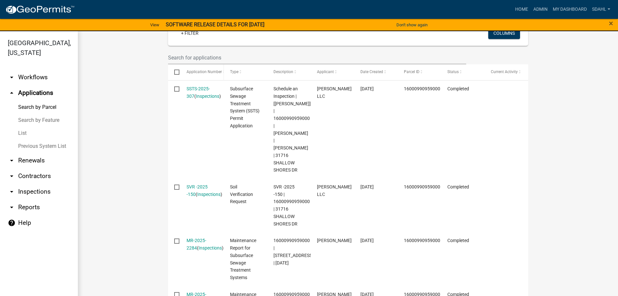
scroll to position [162, 0]
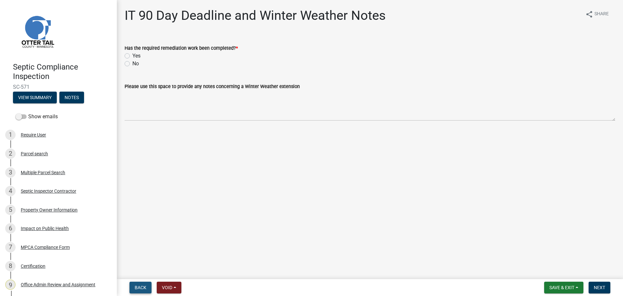
click at [138, 288] on span "Back" at bounding box center [141, 287] width 12 height 5
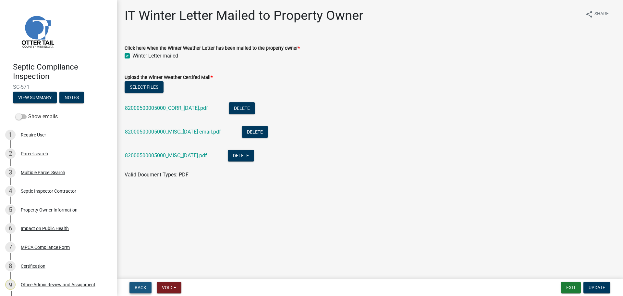
click at [138, 288] on span "Back" at bounding box center [141, 287] width 12 height 5
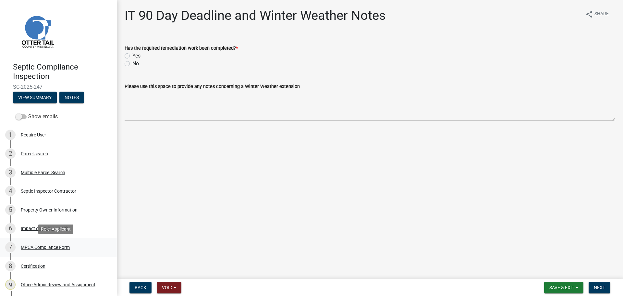
click at [50, 246] on div "MPCA Compliance Form" at bounding box center [45, 247] width 49 height 5
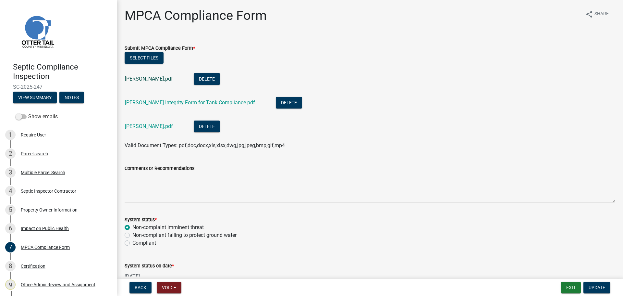
click at [155, 78] on link "[PERSON_NAME].pdf" at bounding box center [149, 79] width 48 height 6
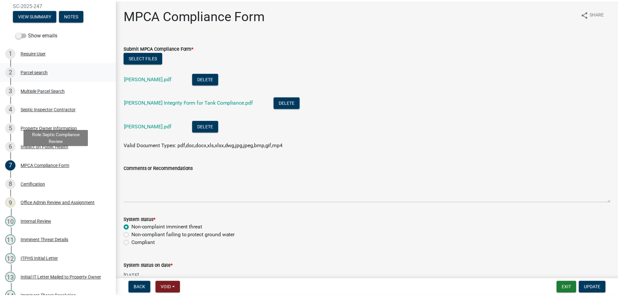
scroll to position [188, 0]
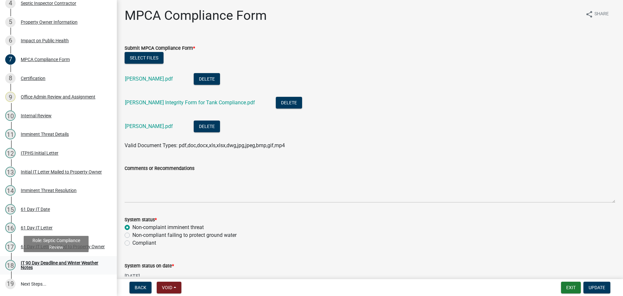
click at [71, 260] on div "IT 90 Day Deadline and Winter Weather Notes" at bounding box center [64, 264] width 86 height 9
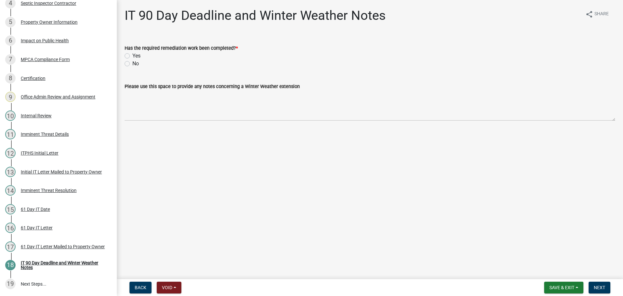
click at [132, 55] on label "Yes" at bounding box center [136, 56] width 8 height 8
click at [132, 55] on input "Yes" at bounding box center [134, 54] width 4 height 4
radio input "true"
click at [595, 286] on span "Next" at bounding box center [599, 287] width 11 height 5
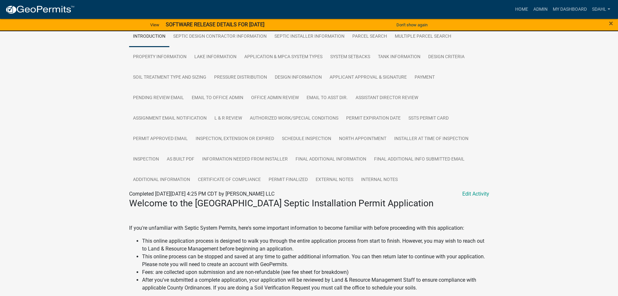
scroll to position [130, 0]
click at [154, 159] on link "Inspection" at bounding box center [146, 159] width 34 height 21
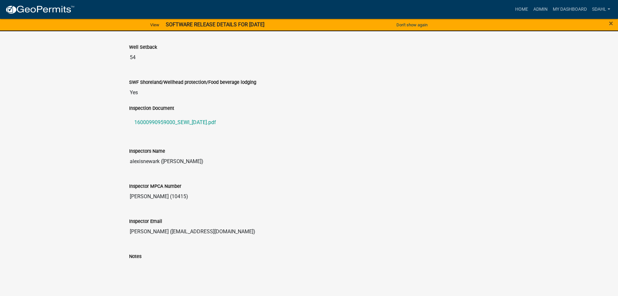
scroll to position [687, 0]
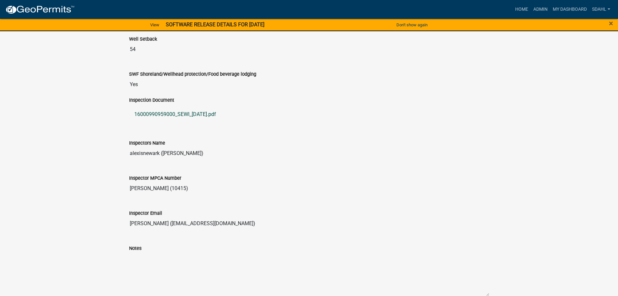
click at [174, 114] on link "16000990959000_SEWI_[DATE].pdf" at bounding box center [309, 114] width 360 height 16
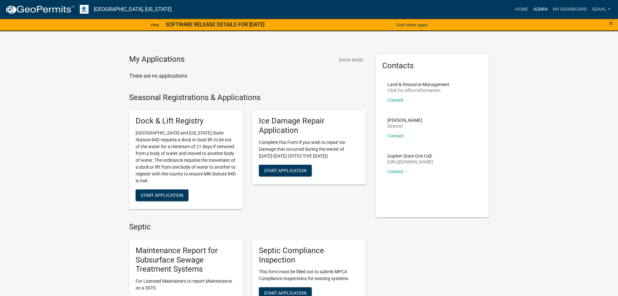
click at [538, 11] on link "Admin" at bounding box center [540, 9] width 19 height 12
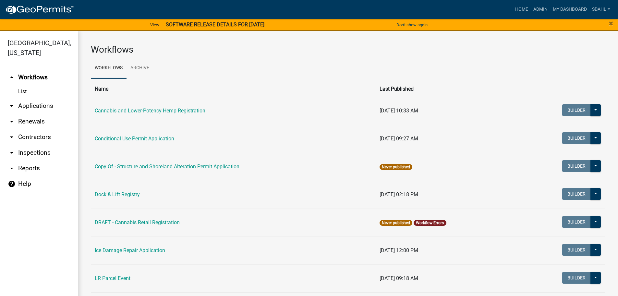
click at [50, 104] on link "arrow_drop_down Applications" at bounding box center [39, 106] width 78 height 16
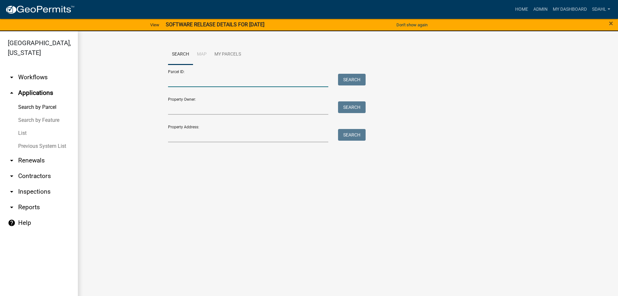
click at [216, 79] on input "Parcel ID:" at bounding box center [248, 80] width 161 height 13
paste input "40000280286001"
click at [351, 79] on button "Search" at bounding box center [352, 80] width 28 height 12
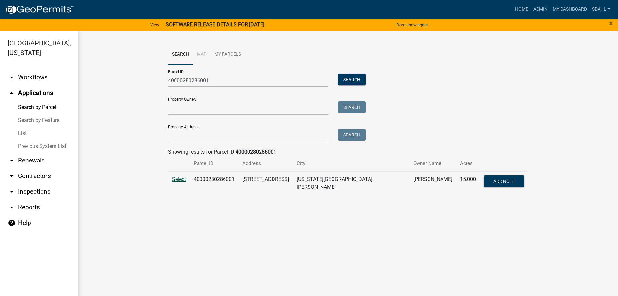
click at [180, 178] on span "Select" at bounding box center [179, 179] width 14 height 6
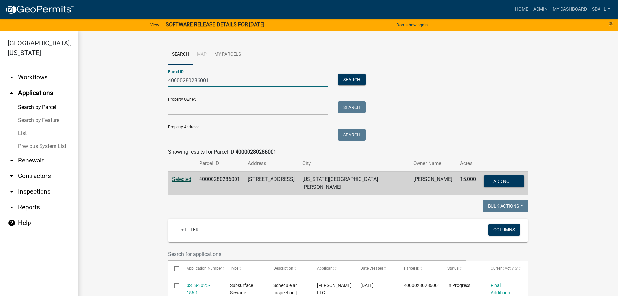
drag, startPoint x: 210, startPoint y: 78, endPoint x: 164, endPoint y: 83, distance: 46.3
click at [164, 83] on div "40000280286001" at bounding box center [248, 80] width 170 height 13
paste input "50000010010"
click at [355, 78] on button "Search" at bounding box center [352, 80] width 28 height 12
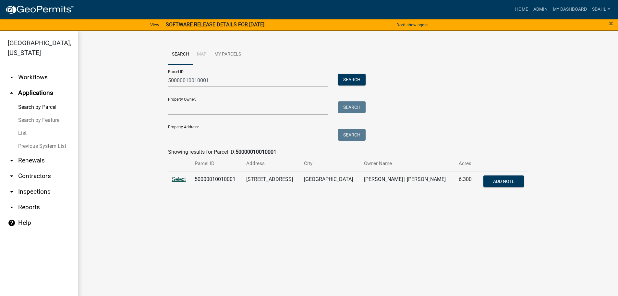
click at [178, 180] on span "Select" at bounding box center [179, 179] width 14 height 6
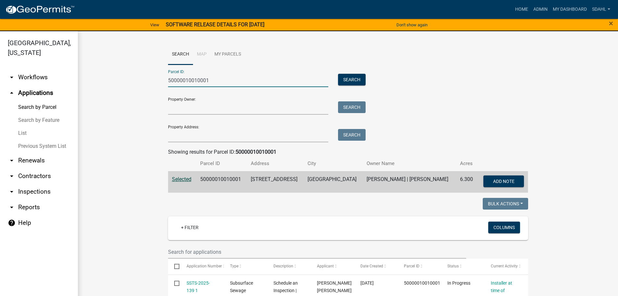
drag, startPoint x: 208, startPoint y: 80, endPoint x: 146, endPoint y: 81, distance: 62.0
paste input "8000190135002"
click at [346, 78] on button "Search" at bounding box center [352, 80] width 28 height 12
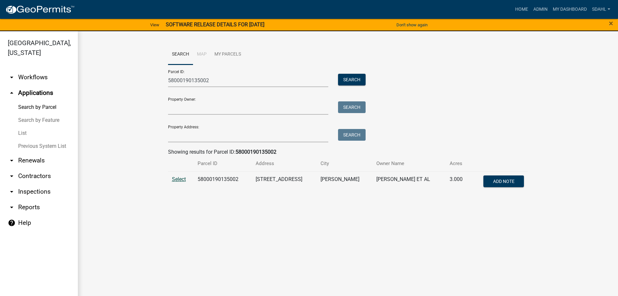
click at [180, 177] on span "Select" at bounding box center [179, 179] width 14 height 6
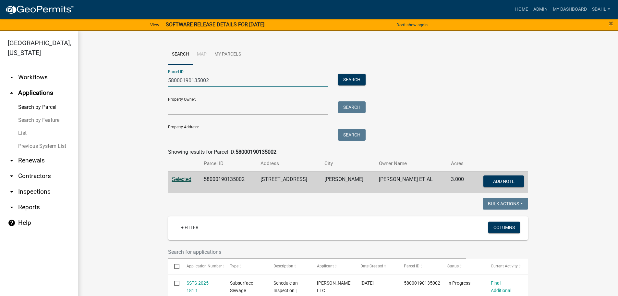
drag, startPoint x: 210, startPoint y: 83, endPoint x: 146, endPoint y: 88, distance: 64.4
paste input "75000500033000"
click at [345, 80] on button "Search" at bounding box center [352, 80] width 28 height 12
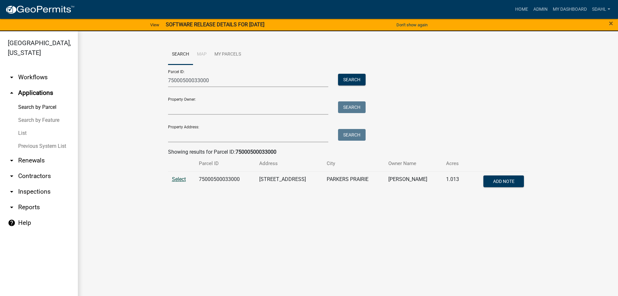
click at [181, 176] on span "Select" at bounding box center [179, 179] width 14 height 6
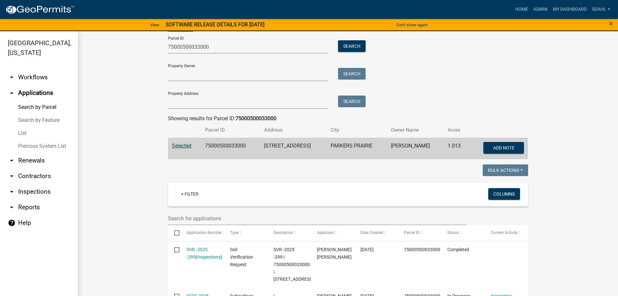
scroll to position [32, 0]
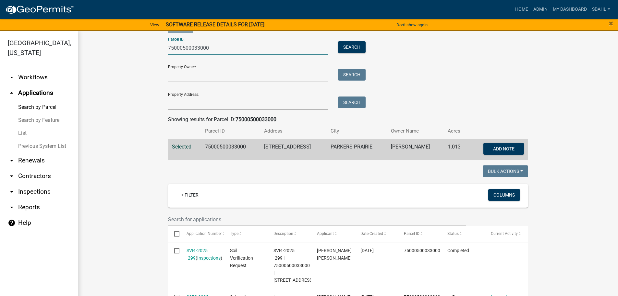
drag, startPoint x: 201, startPoint y: 49, endPoint x: 147, endPoint y: 47, distance: 54.3
click at [147, 47] on wm-workflow-application-search-view "Search Map My Parcels Parcel ID: 75000500033000 Search Property Owner: Search P…" at bounding box center [348, 299] width 514 height 575
paste input "40000050031002"
click at [346, 46] on button "Search" at bounding box center [352, 47] width 28 height 12
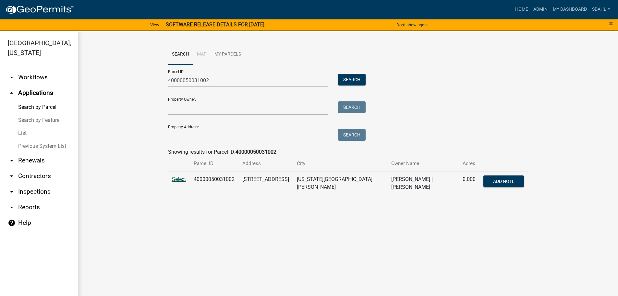
click at [178, 177] on span "Select" at bounding box center [179, 179] width 14 height 6
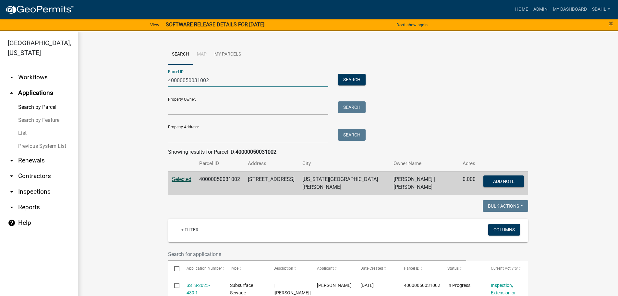
drag, startPoint x: 215, startPoint y: 81, endPoint x: 140, endPoint y: 79, distance: 75.3
paste input "55000270196000"
click at [363, 77] on button "Search" at bounding box center [352, 80] width 28 height 12
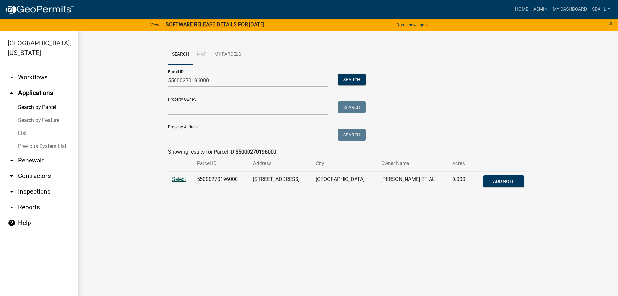
click at [183, 179] on span "Select" at bounding box center [179, 179] width 14 height 6
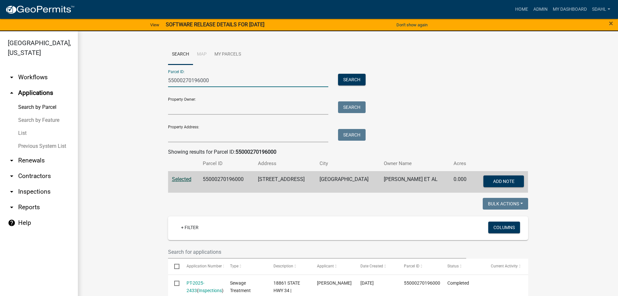
drag, startPoint x: 209, startPoint y: 77, endPoint x: 152, endPoint y: 81, distance: 57.6
click at [152, 81] on wm-workflow-application-search-view "Search Map My Parcels Parcel ID: 55000270196000 Search Property Owner: Search P…" at bounding box center [348, 296] width 514 height 505
paste input "32000990378"
click at [345, 79] on button "Search" at bounding box center [352, 80] width 28 height 12
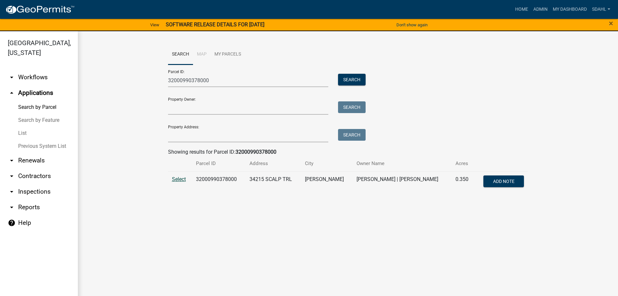
click at [179, 179] on span "Select" at bounding box center [179, 179] width 14 height 6
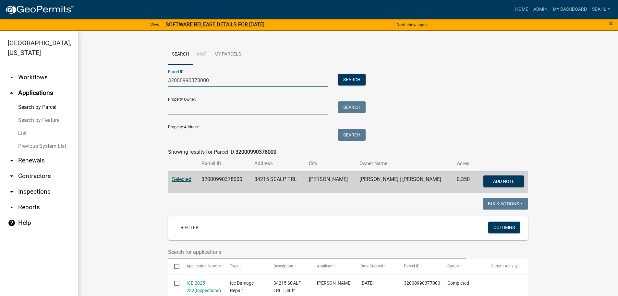
drag, startPoint x: 216, startPoint y: 80, endPoint x: 141, endPoint y: 84, distance: 75.0
drag, startPoint x: 161, startPoint y: 79, endPoint x: 220, endPoint y: 74, distance: 59.3
click at [220, 74] on input "32000990378000" at bounding box center [248, 80] width 161 height 13
drag, startPoint x: 216, startPoint y: 80, endPoint x: 154, endPoint y: 85, distance: 62.5
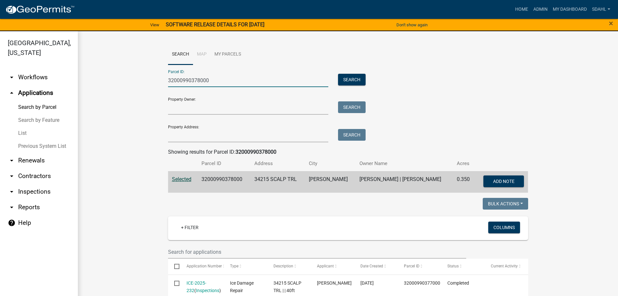
paste input "12000990463"
click at [356, 77] on button "Search" at bounding box center [352, 80] width 28 height 12
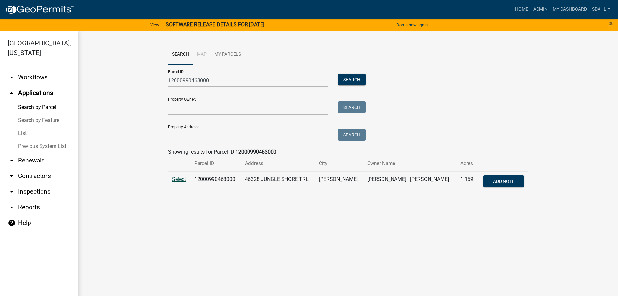
click at [176, 180] on span "Select" at bounding box center [179, 179] width 14 height 6
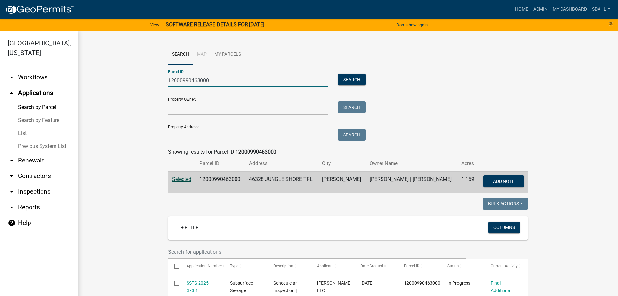
drag, startPoint x: 134, startPoint y: 82, endPoint x: 118, endPoint y: 81, distance: 16.3
paste input "1000220144"
click at [346, 79] on button "Search" at bounding box center [352, 80] width 28 height 12
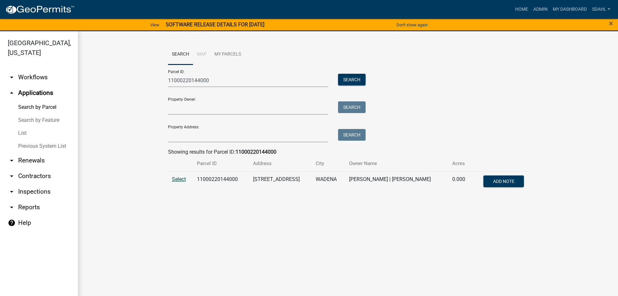
click at [176, 179] on span "Select" at bounding box center [179, 179] width 14 height 6
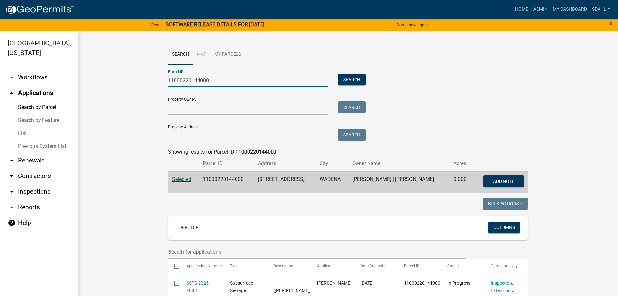
drag, startPoint x: 208, startPoint y: 81, endPoint x: 157, endPoint y: 86, distance: 50.9
paste input "2000990372"
click at [349, 79] on button "Search" at bounding box center [352, 80] width 28 height 12
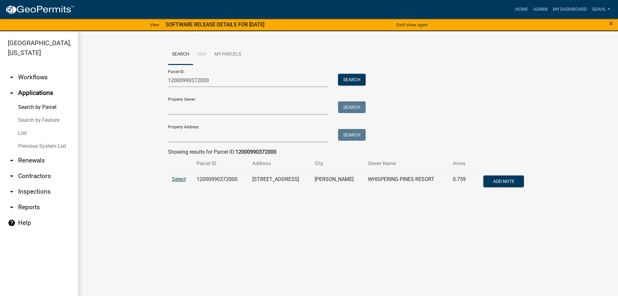
click at [182, 178] on span "Select" at bounding box center [179, 179] width 14 height 6
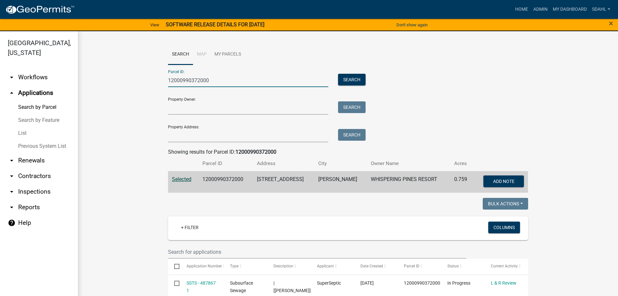
drag, startPoint x: 212, startPoint y: 81, endPoint x: 160, endPoint y: 85, distance: 52.0
paste input "30000250147001"
click at [349, 80] on button "Search" at bounding box center [352, 80] width 28 height 12
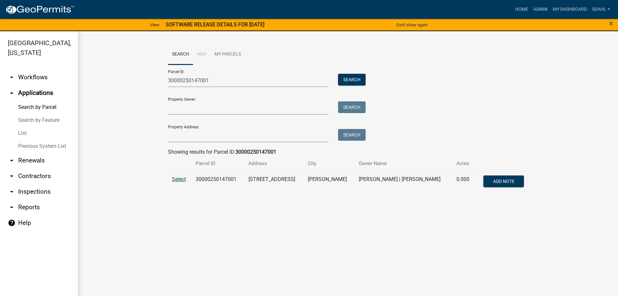
click at [181, 179] on span "Select" at bounding box center [179, 179] width 14 height 6
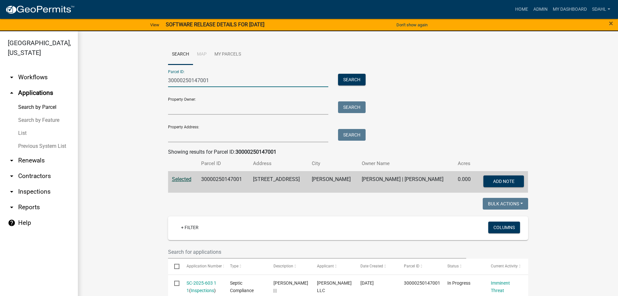
drag, startPoint x: 152, startPoint y: 85, endPoint x: 137, endPoint y: 86, distance: 15.3
paste input "12000240159002"
click at [347, 83] on button "Search" at bounding box center [352, 80] width 28 height 12
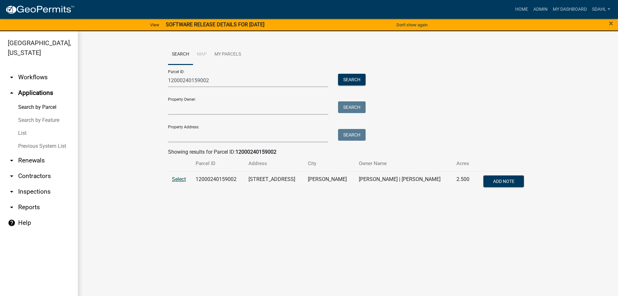
click at [183, 176] on span "Select" at bounding box center [179, 179] width 14 height 6
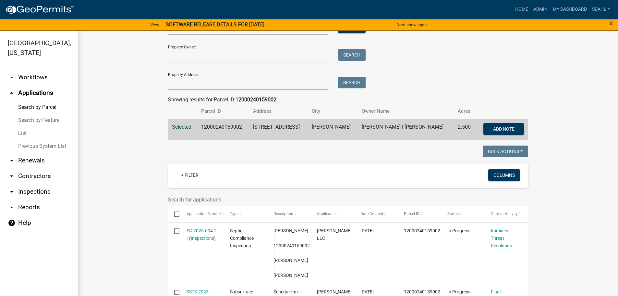
scroll to position [32, 0]
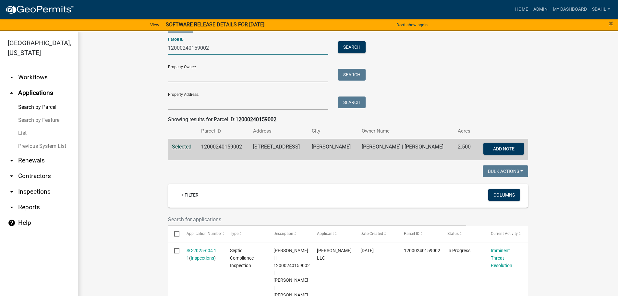
drag, startPoint x: 211, startPoint y: 48, endPoint x: 158, endPoint y: 52, distance: 53.0
click at [158, 52] on wm-workflow-application-search-view "Search Map My Parcels Parcel ID: 12000240159002 Search Property Owner: Search P…" at bounding box center [348, 295] width 514 height 566
paste input "05000040022000"
click at [350, 47] on button "Search" at bounding box center [352, 47] width 28 height 12
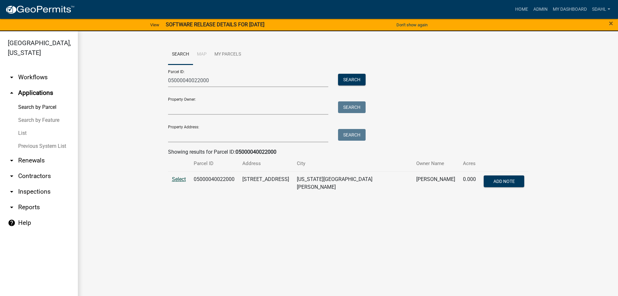
click at [181, 178] on span "Select" at bounding box center [179, 179] width 14 height 6
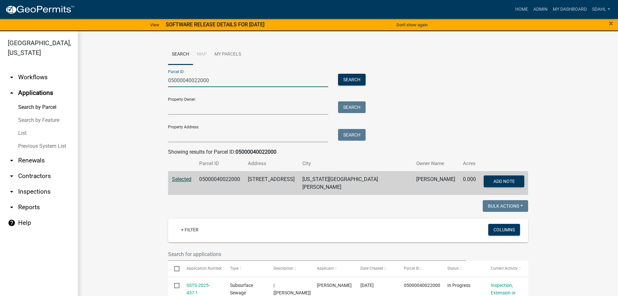
drag, startPoint x: 219, startPoint y: 83, endPoint x: 166, endPoint y: 90, distance: 53.6
click at [168, 90] on form "Parcel ID: 05000040022000 Search Property Owner: Search Property Address: Search" at bounding box center [265, 104] width 195 height 78
paste input "11000220144000"
click at [354, 77] on button "Search" at bounding box center [352, 80] width 28 height 12
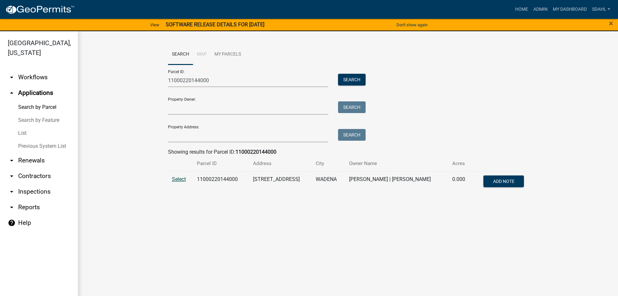
click at [180, 180] on span "Select" at bounding box center [179, 179] width 14 height 6
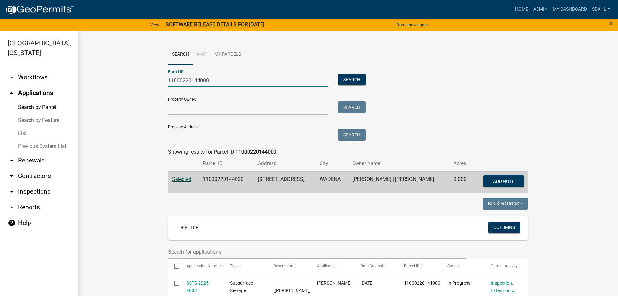
drag, startPoint x: 209, startPoint y: 80, endPoint x: 160, endPoint y: 80, distance: 49.0
paste input "0000100062002"
click at [347, 78] on button "Search" at bounding box center [352, 80] width 28 height 12
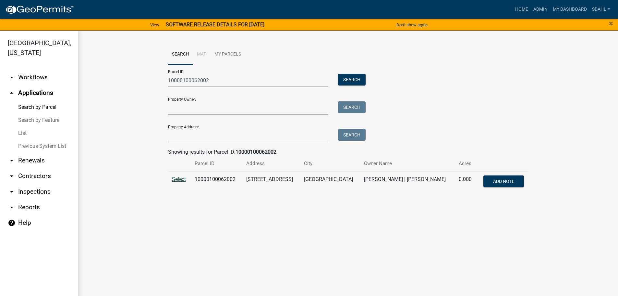
click at [181, 180] on span "Select" at bounding box center [179, 179] width 14 height 6
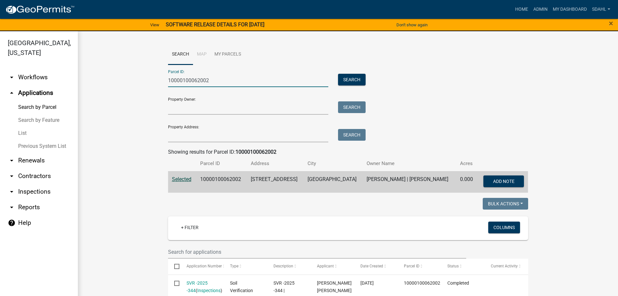
drag, startPoint x: 214, startPoint y: 82, endPoint x: 153, endPoint y: 75, distance: 61.1
click at [153, 75] on wm-workflow-application-search-view "Search Map My Parcels Parcel ID: 10000100062002 Search Property Owner: Search P…" at bounding box center [348, 281] width 514 height 475
paste input "31000270182000"
click at [348, 74] on button "Search" at bounding box center [352, 80] width 28 height 12
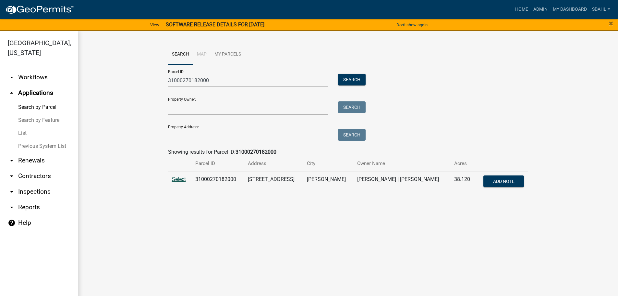
click at [177, 180] on span "Select" at bounding box center [179, 179] width 14 height 6
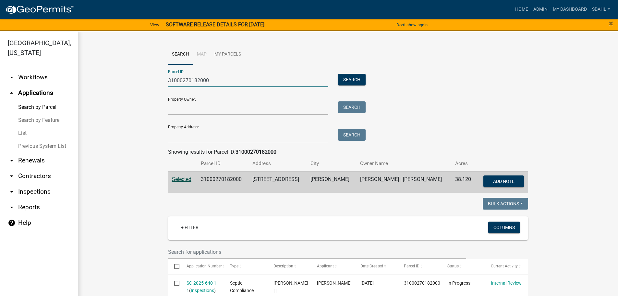
drag, startPoint x: 221, startPoint y: 82, endPoint x: 136, endPoint y: 76, distance: 85.6
paste input "08000220169002"
click at [349, 77] on button "Search" at bounding box center [352, 80] width 28 height 12
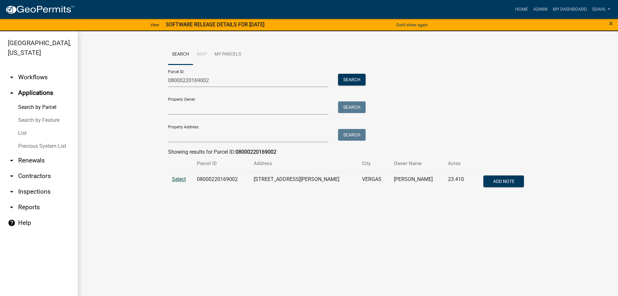
click at [176, 177] on span "Select" at bounding box center [179, 179] width 14 height 6
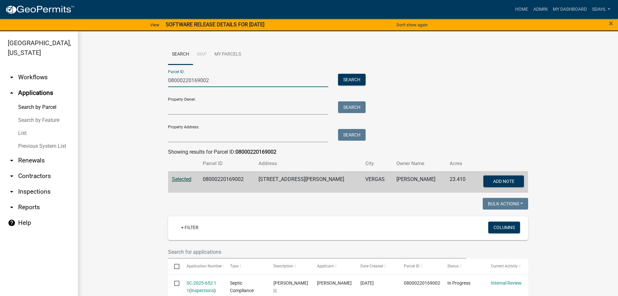
drag, startPoint x: 211, startPoint y: 80, endPoint x: 112, endPoint y: 80, distance: 99.0
click at [112, 80] on wm-workflow-application-search-view "Search Map My Parcels Parcel ID: 08000220169002 Search Property Owner: Search P…" at bounding box center [348, 278] width 514 height 468
paste input "51000050065001"
click at [350, 77] on button "Search" at bounding box center [352, 80] width 28 height 12
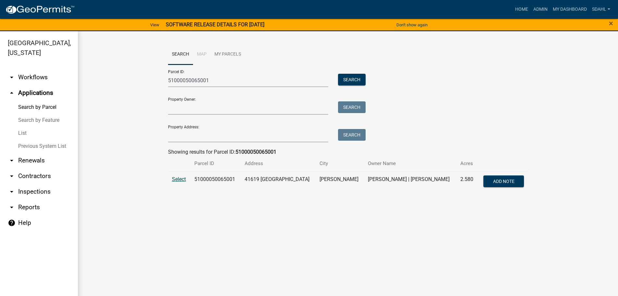
click at [180, 179] on span "Select" at bounding box center [179, 179] width 14 height 6
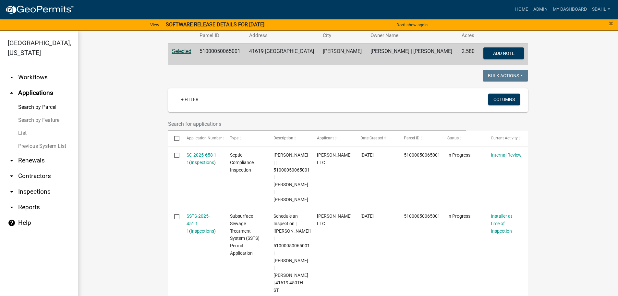
scroll to position [32, 0]
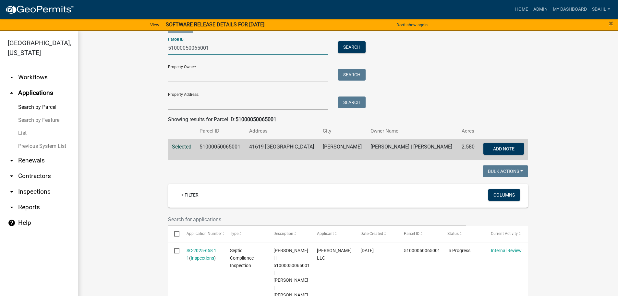
drag, startPoint x: 209, startPoint y: 47, endPoint x: 149, endPoint y: 48, distance: 60.0
click at [149, 48] on wm-workflow-application-search-view "Search Map My Parcels Parcel ID: 51000050065001 Search Property Owner: Search P…" at bounding box center [348, 295] width 514 height 566
paste input "3000050029030"
click at [348, 45] on button "Search" at bounding box center [352, 47] width 28 height 12
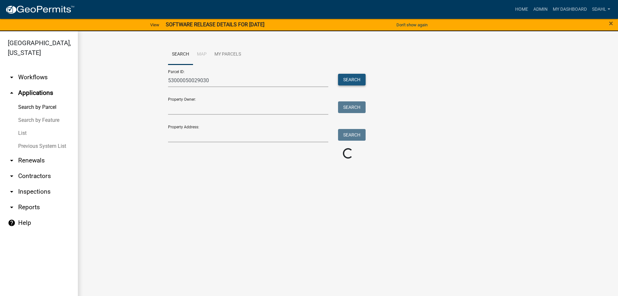
scroll to position [0, 0]
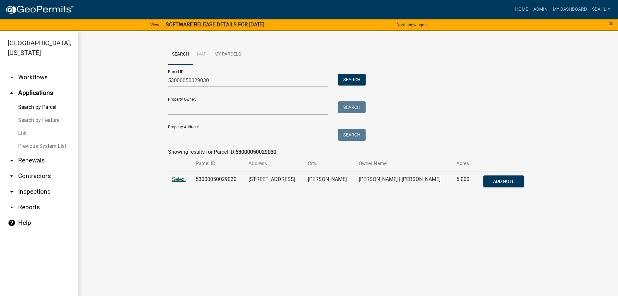
click at [177, 179] on span "Select" at bounding box center [179, 179] width 14 height 6
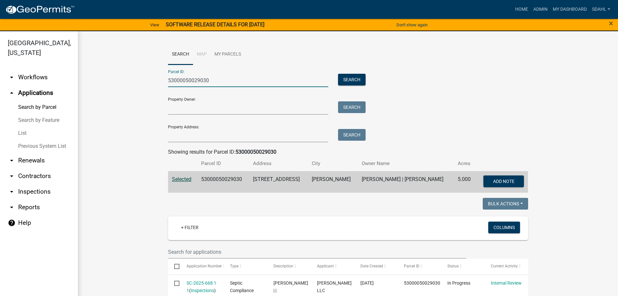
drag, startPoint x: 215, startPoint y: 83, endPoint x: 150, endPoint y: 84, distance: 65.9
paste input "1200099046300"
type input "12000990463000"
click at [353, 76] on button "Search" at bounding box center [352, 80] width 28 height 12
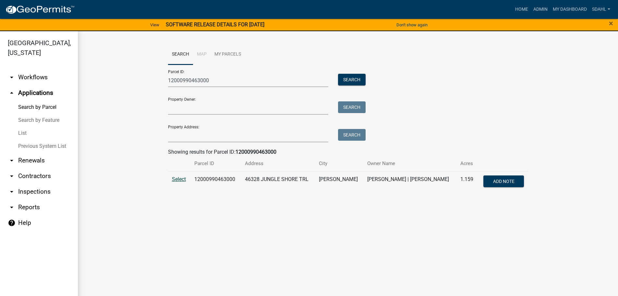
click at [179, 178] on span "Select" at bounding box center [179, 179] width 14 height 6
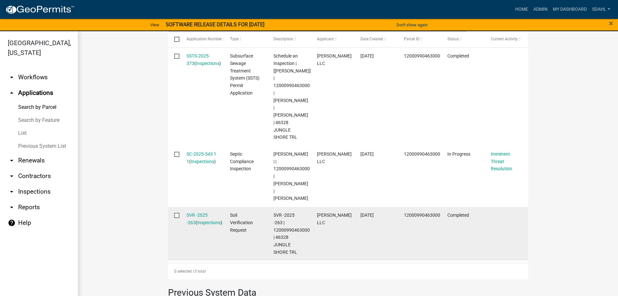
scroll to position [227, 0]
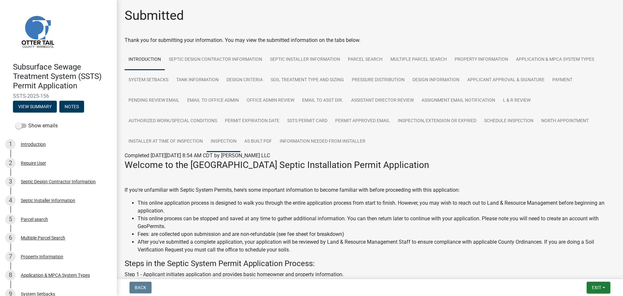
click at [226, 138] on link "Inspection" at bounding box center [224, 141] width 34 height 21
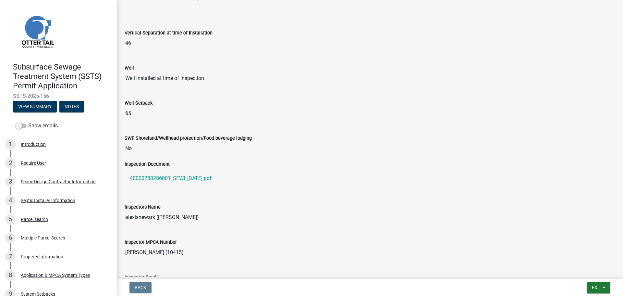
scroll to position [454, 0]
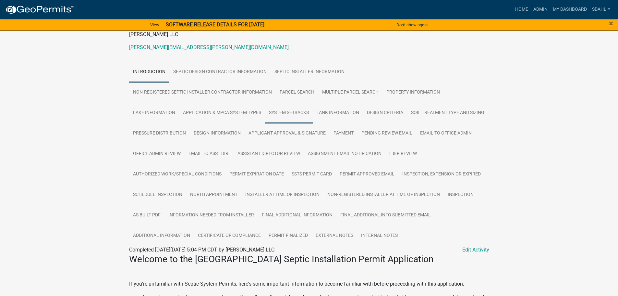
scroll to position [97, 0]
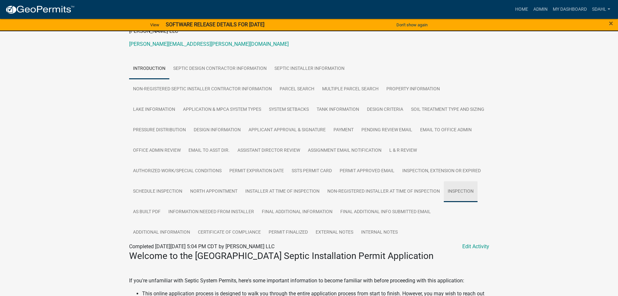
click at [444, 202] on link "Inspection" at bounding box center [461, 191] width 34 height 21
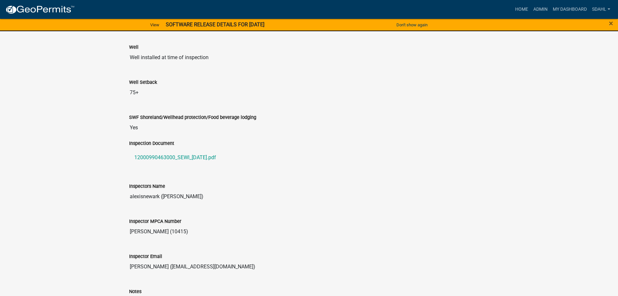
scroll to position [691, 0]
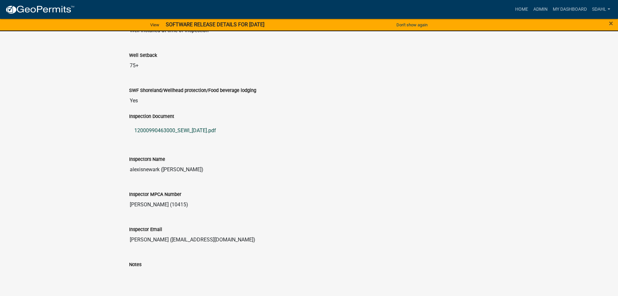
click at [177, 138] on link "12000990463000_SEWI_[DATE].pdf" at bounding box center [309, 131] width 360 height 16
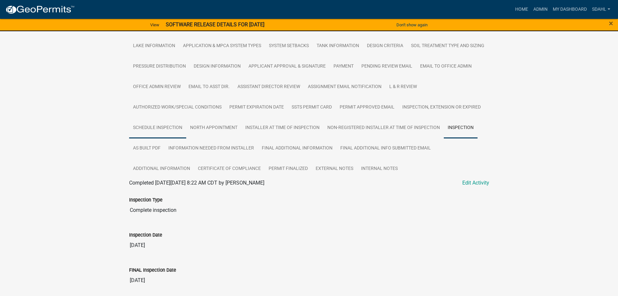
scroll to position [162, 0]
click at [265, 161] on link "Certificate of Compliance" at bounding box center [229, 167] width 71 height 21
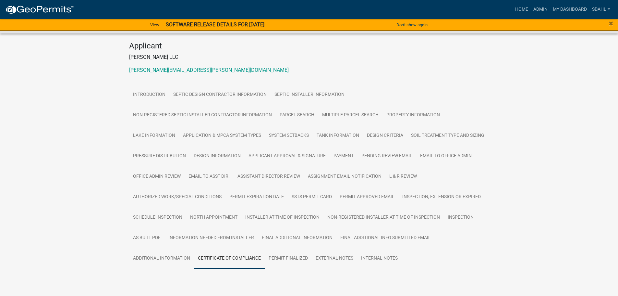
scroll to position [103, 0]
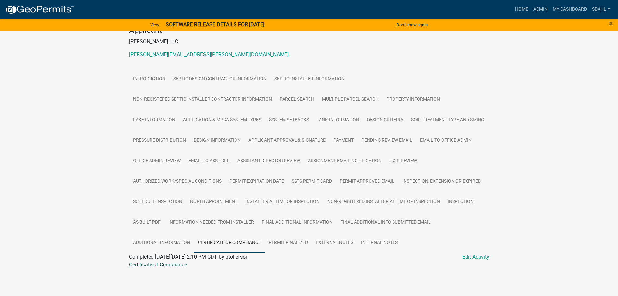
click at [177, 264] on link "Certificate of Compliance" at bounding box center [158, 264] width 58 height 6
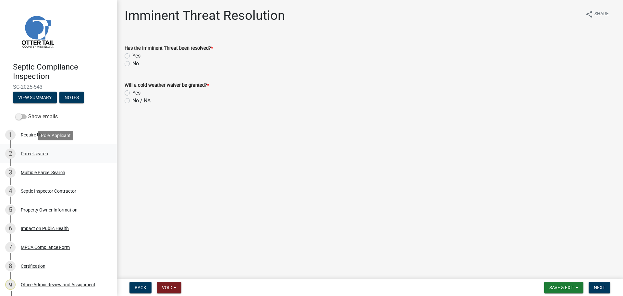
click at [33, 154] on div "Parcel search" at bounding box center [34, 153] width 27 height 5
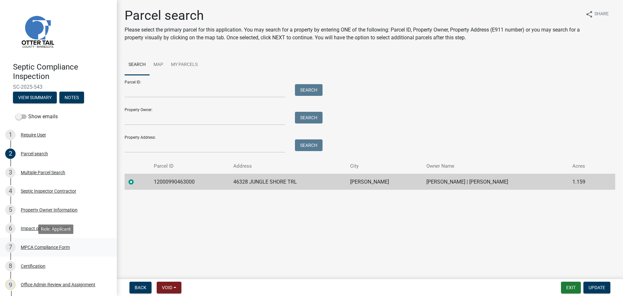
click at [43, 246] on div "MPCA Compliance Form" at bounding box center [45, 247] width 49 height 5
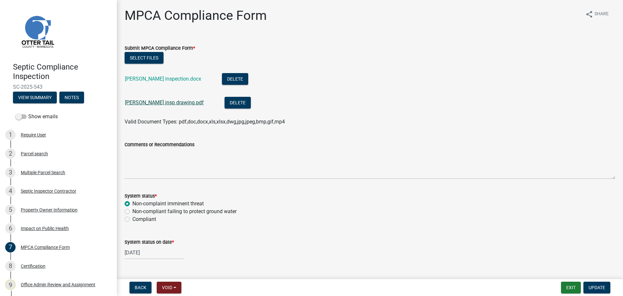
click at [160, 102] on link "[PERSON_NAME] insp drawing.pdf" at bounding box center [164, 102] width 79 height 6
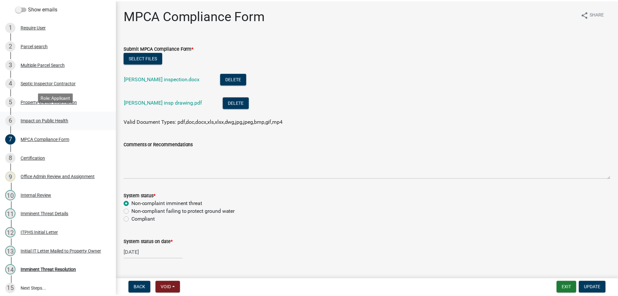
scroll to position [113, 0]
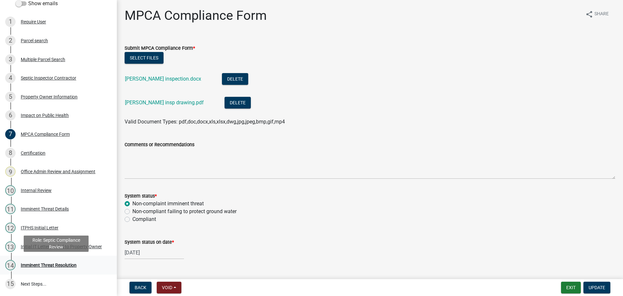
click at [54, 264] on div "Imminent Threat Resolution" at bounding box center [49, 265] width 56 height 5
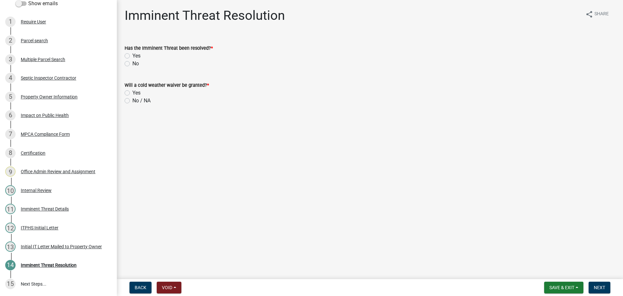
click at [132, 54] on label "Yes" at bounding box center [136, 56] width 8 height 8
click at [132, 54] on input "Yes" at bounding box center [134, 54] width 4 height 4
radio input "true"
click at [132, 100] on label "No / NA" at bounding box center [141, 101] width 18 height 8
click at [132, 100] on input "No / NA" at bounding box center [134, 99] width 4 height 4
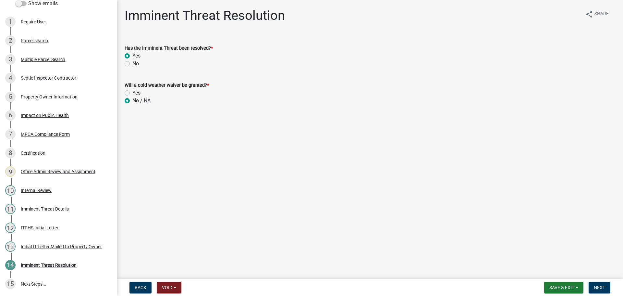
radio input "true"
click at [600, 282] on button "Next" at bounding box center [600, 287] width 22 height 12
